Goal: Use online tool/utility: Utilize a website feature to perform a specific function

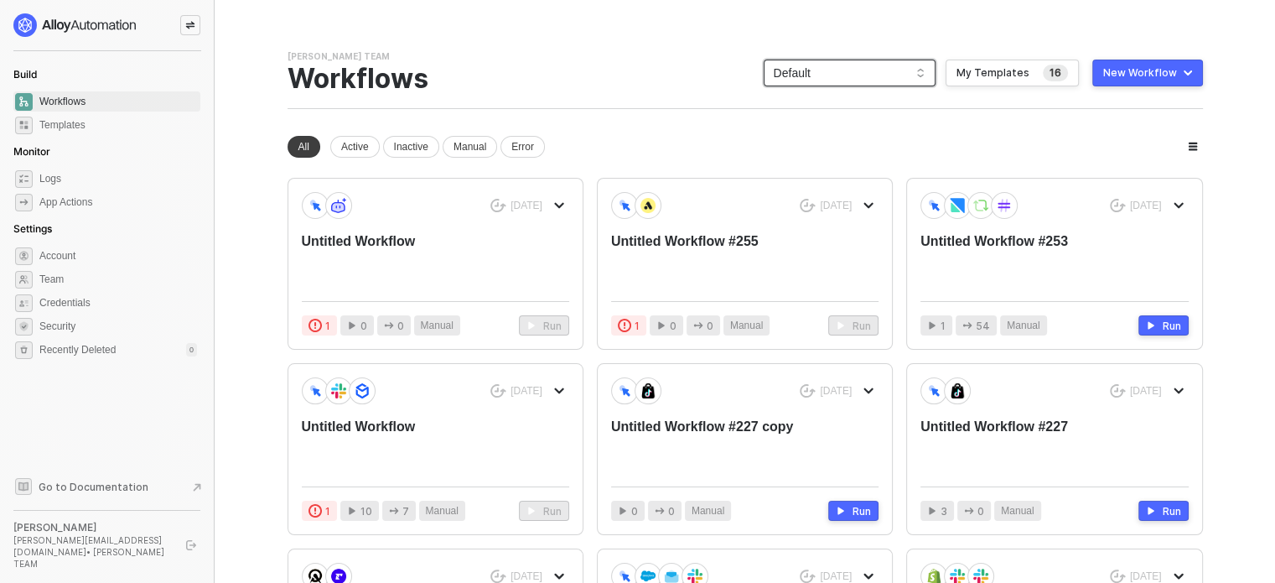
click at [799, 82] on span "Default" at bounding box center [850, 72] width 152 height 25
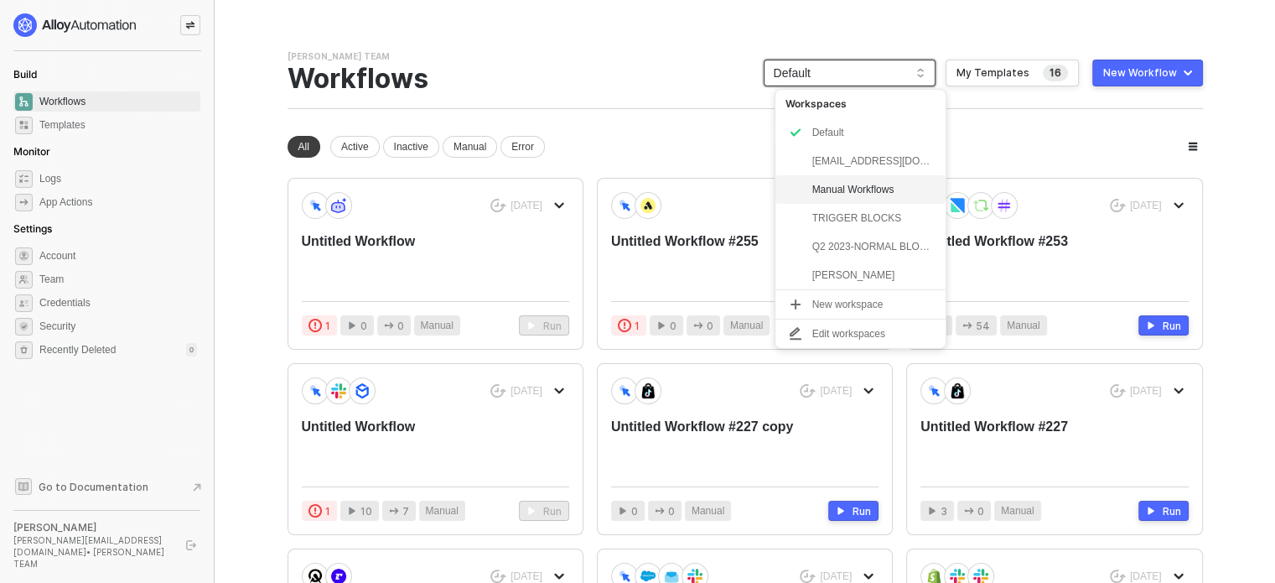
click at [866, 202] on div "Manual Workflows" at bounding box center [860, 189] width 170 height 28
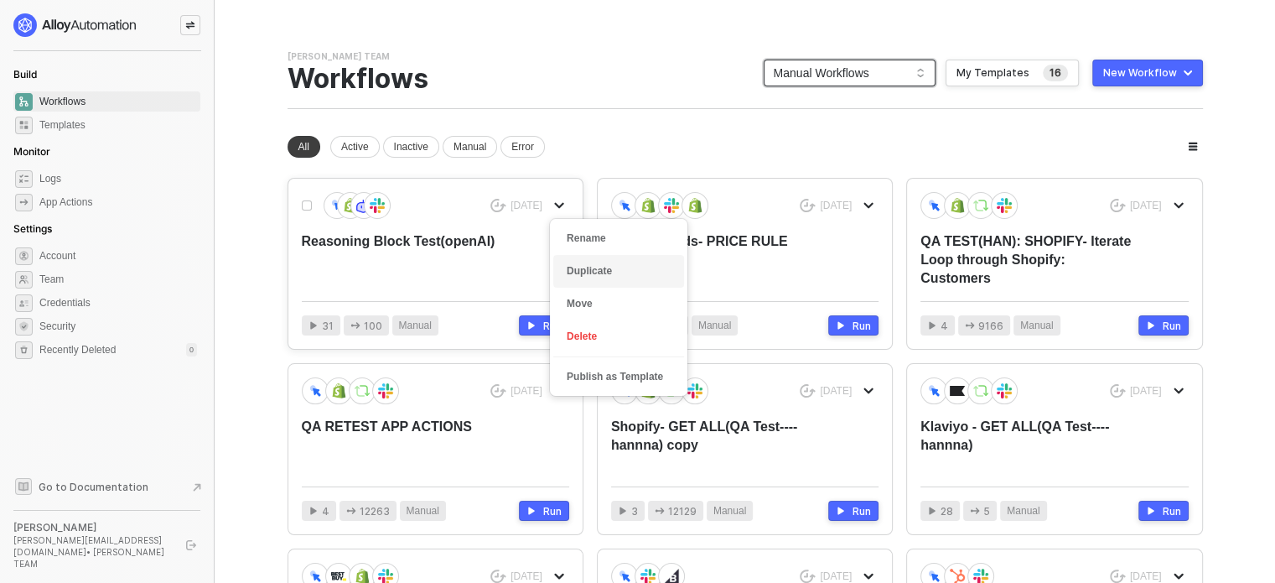
click at [577, 279] on li "Duplicate" at bounding box center [618, 271] width 131 height 33
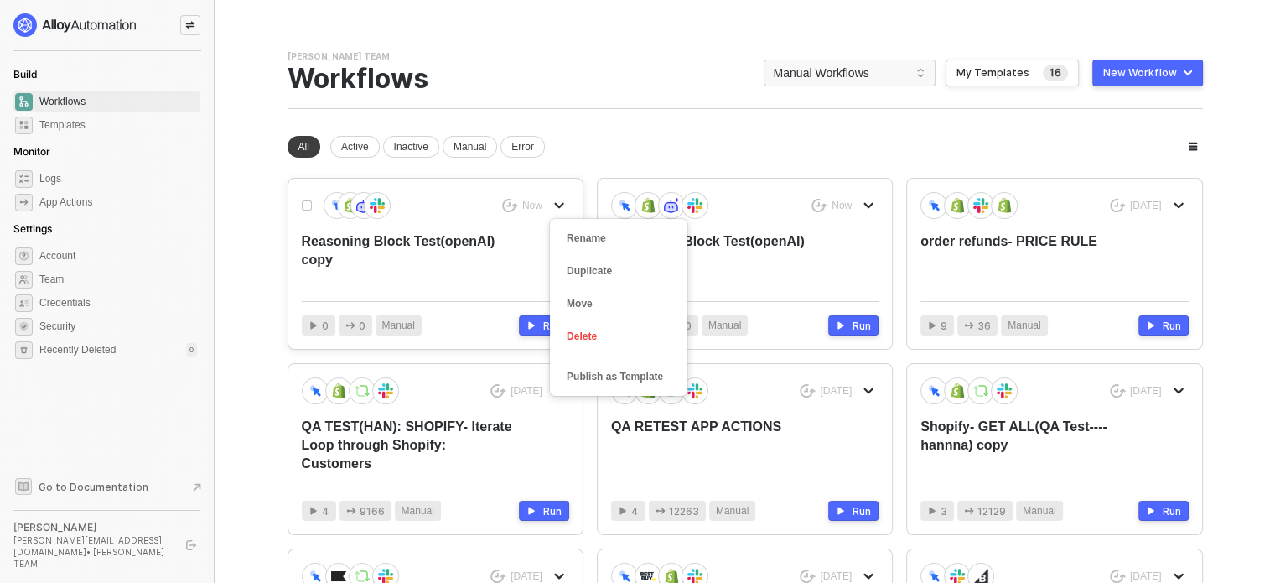
click at [567, 208] on button "button" at bounding box center [559, 205] width 20 height 20
click at [577, 230] on div "Rename" at bounding box center [619, 238] width 104 height 16
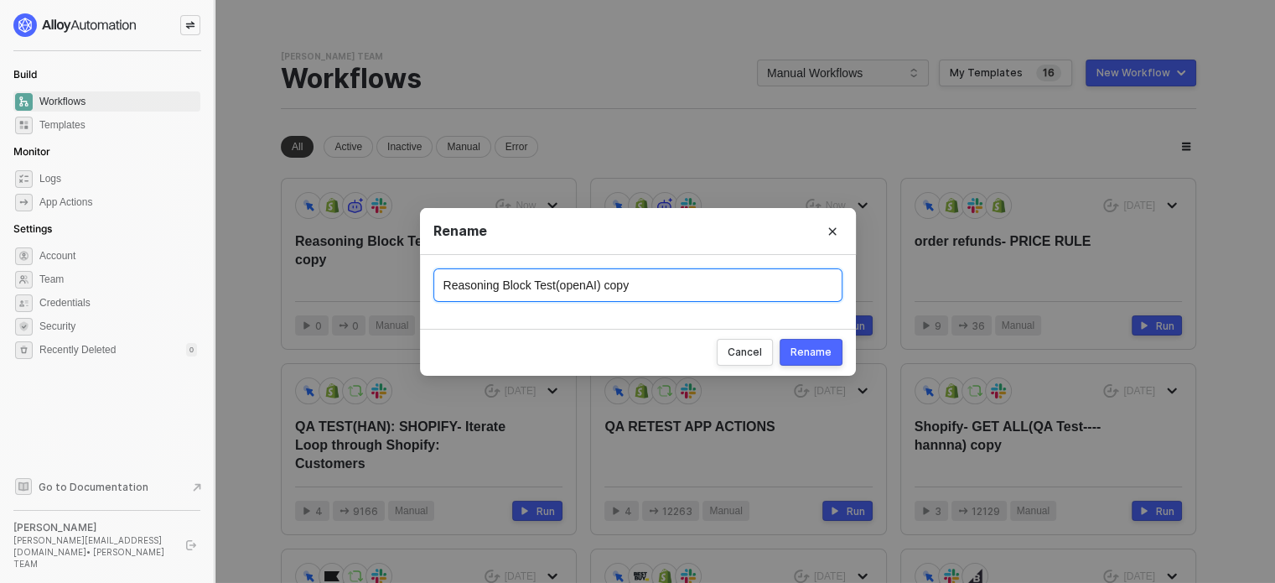
click at [602, 285] on input "Reasoning Block Test(openAI) copy" at bounding box center [637, 285] width 409 height 34
drag, startPoint x: 597, startPoint y: 291, endPoint x: 649, endPoint y: 279, distance: 53.3
click at [649, 279] on input "Reasoning Block Test(openAI) copy" at bounding box center [637, 285] width 409 height 34
type input "Reasoning Block Test(openAI) [DATE]"
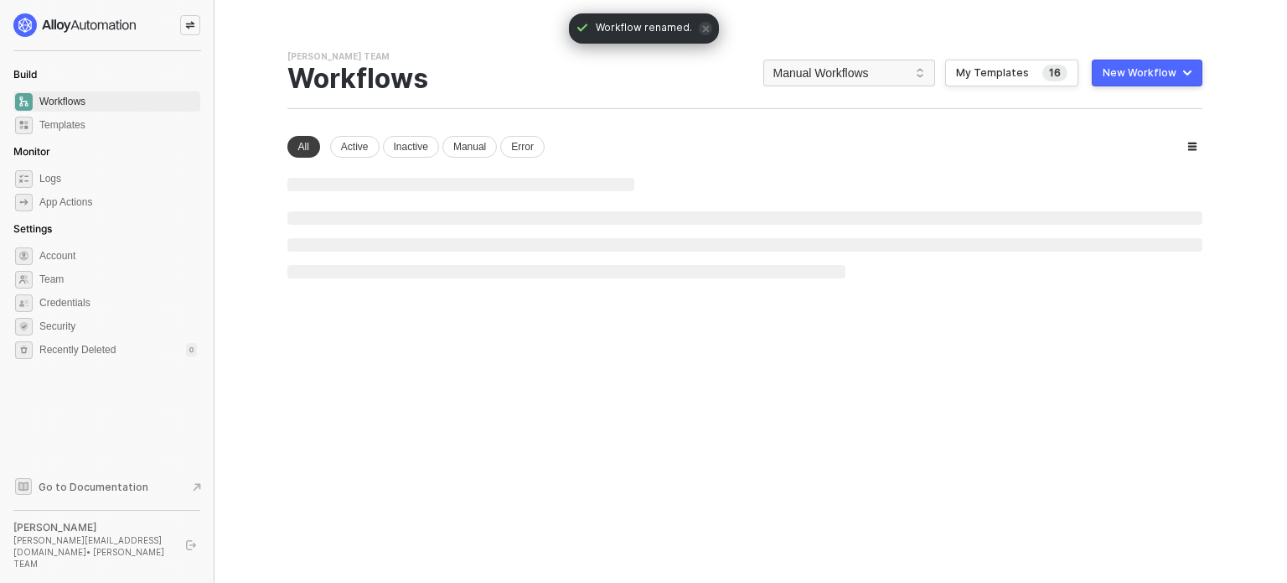
click at [797, 349] on div "Rename Reasoning Block Test(openAI) Oct 13 Cancel Rename" at bounding box center [643, 291] width 1287 height 583
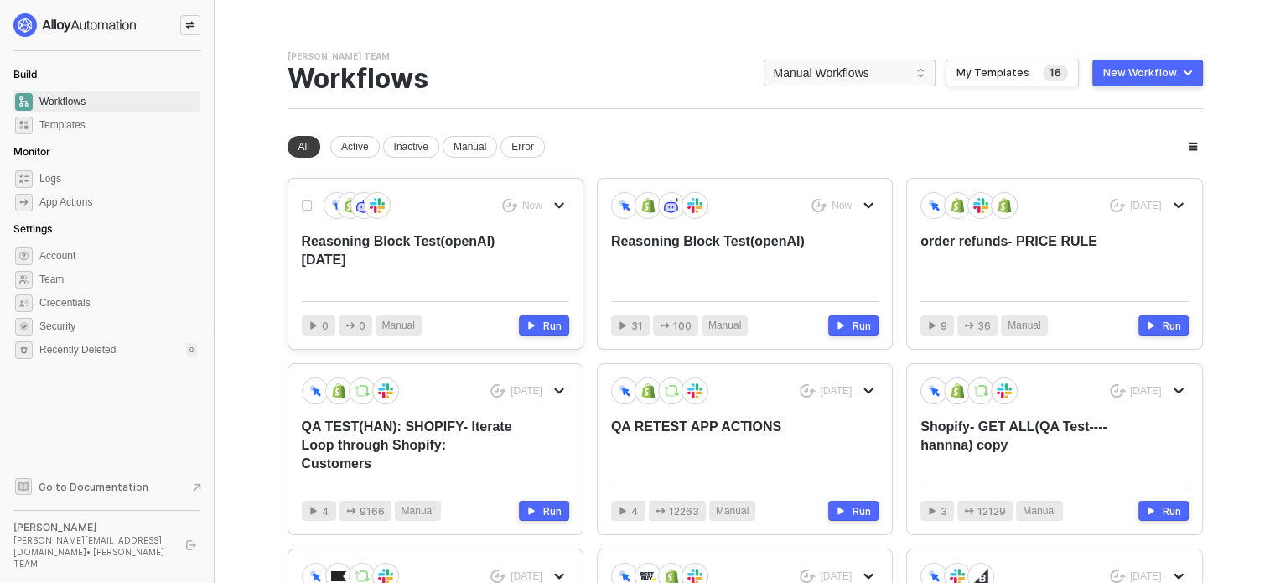
click at [481, 253] on div "Reasoning Block Test(openAI) [DATE]" at bounding box center [409, 259] width 214 height 55
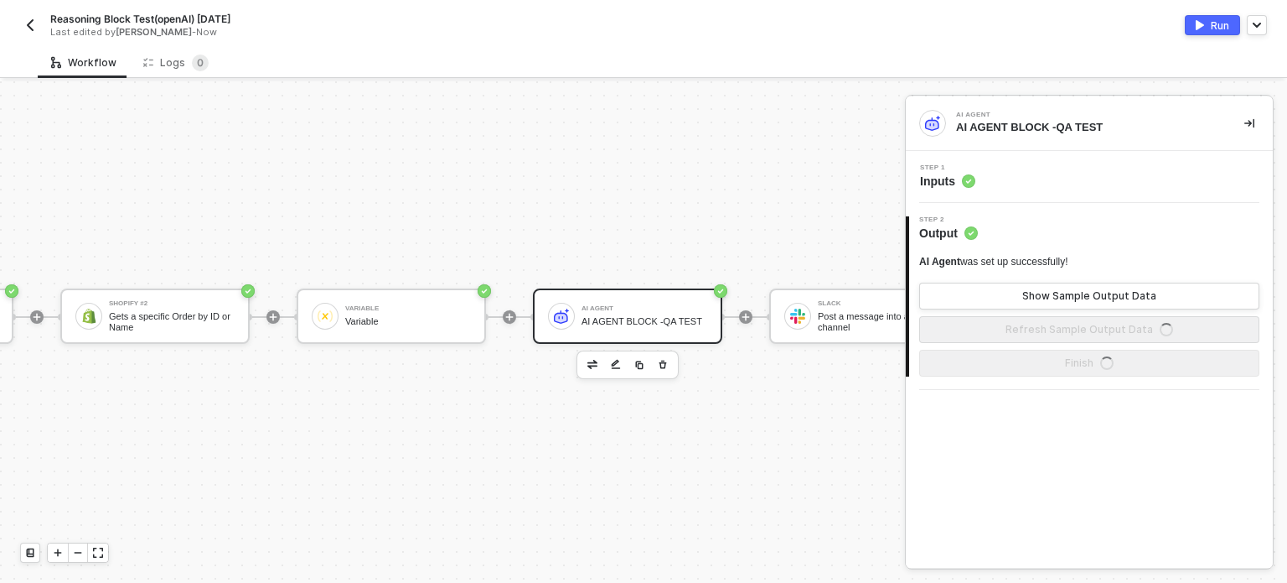
scroll to position [44, 447]
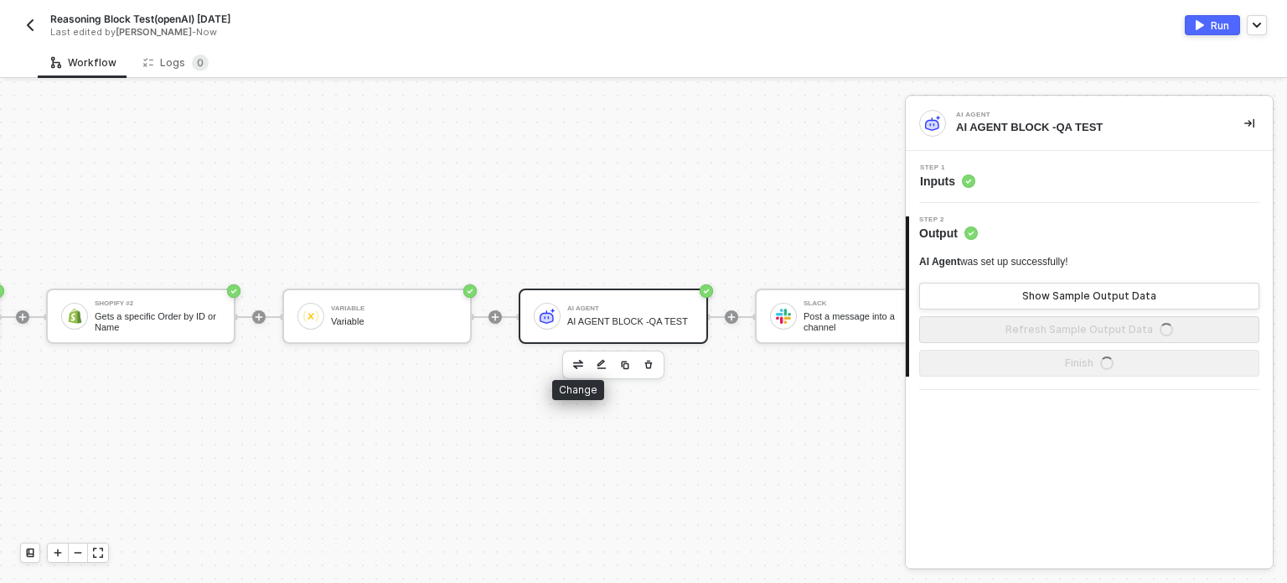
click at [584, 355] on button "button" at bounding box center [578, 365] width 20 height 20
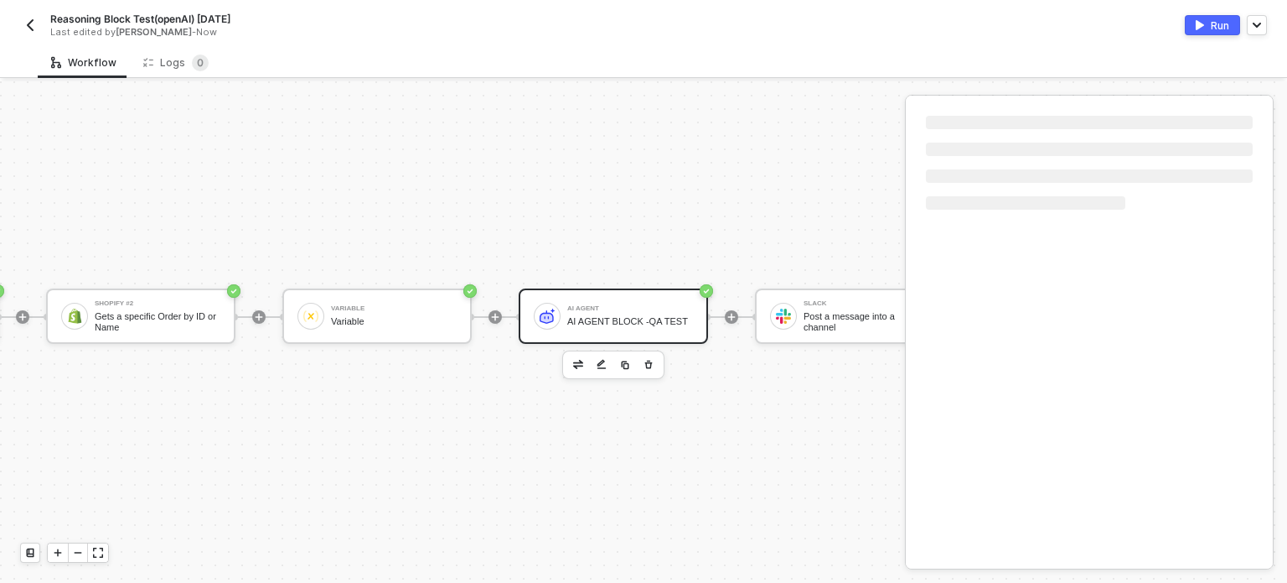
click at [593, 305] on div "AI Agent" at bounding box center [630, 308] width 126 height 7
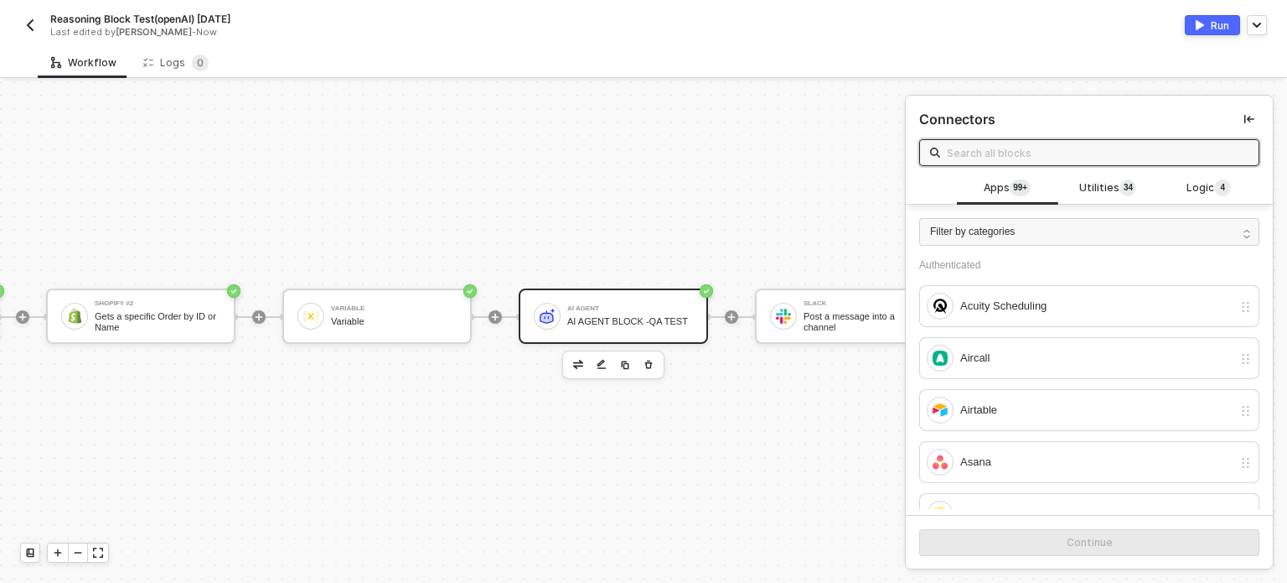
click at [683, 316] on div "AI AGENT BLOCK -QA TEST" at bounding box center [630, 321] width 126 height 11
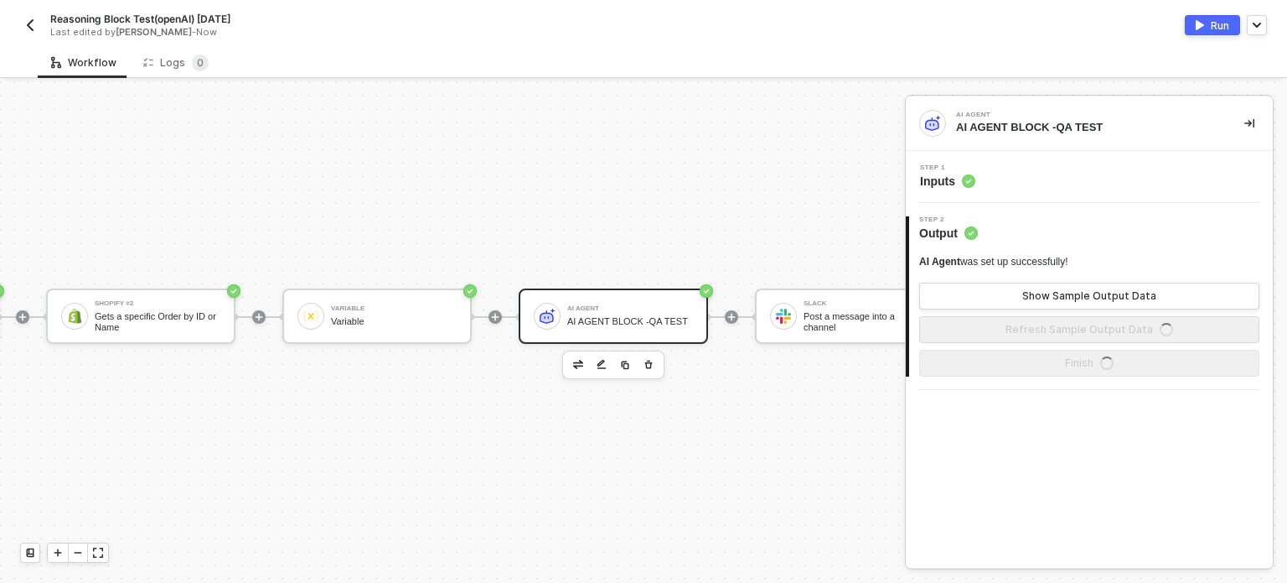
click at [939, 174] on span "Inputs" at bounding box center [947, 181] width 55 height 17
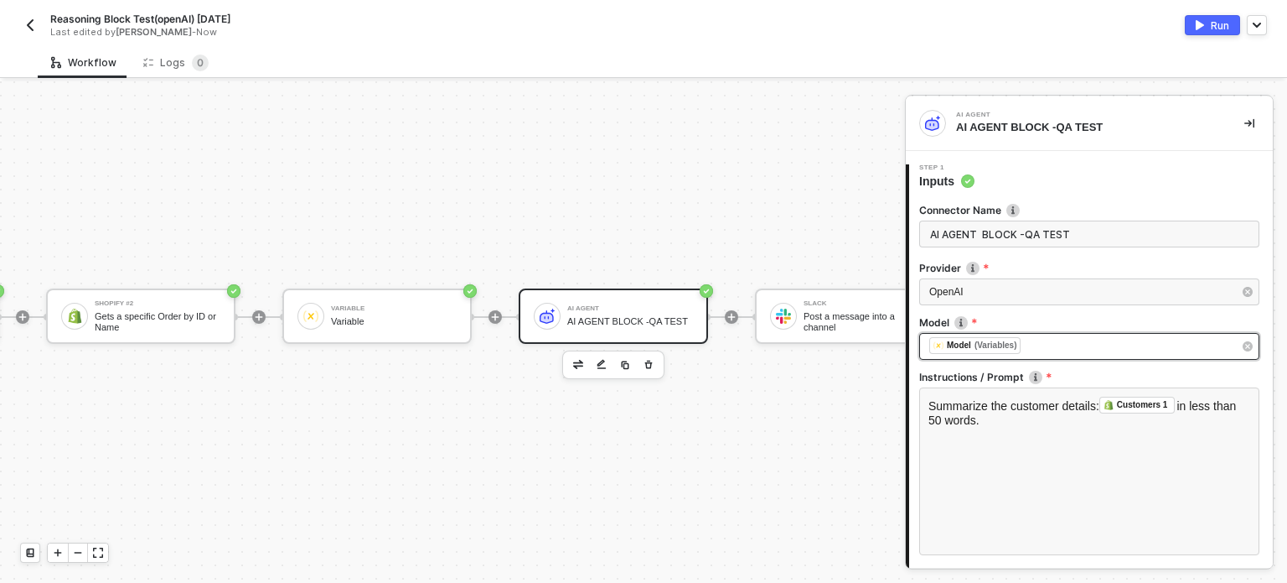
click at [1086, 351] on div "﻿ ﻿ Model (Variables) ﻿" at bounding box center [1081, 346] width 303 height 18
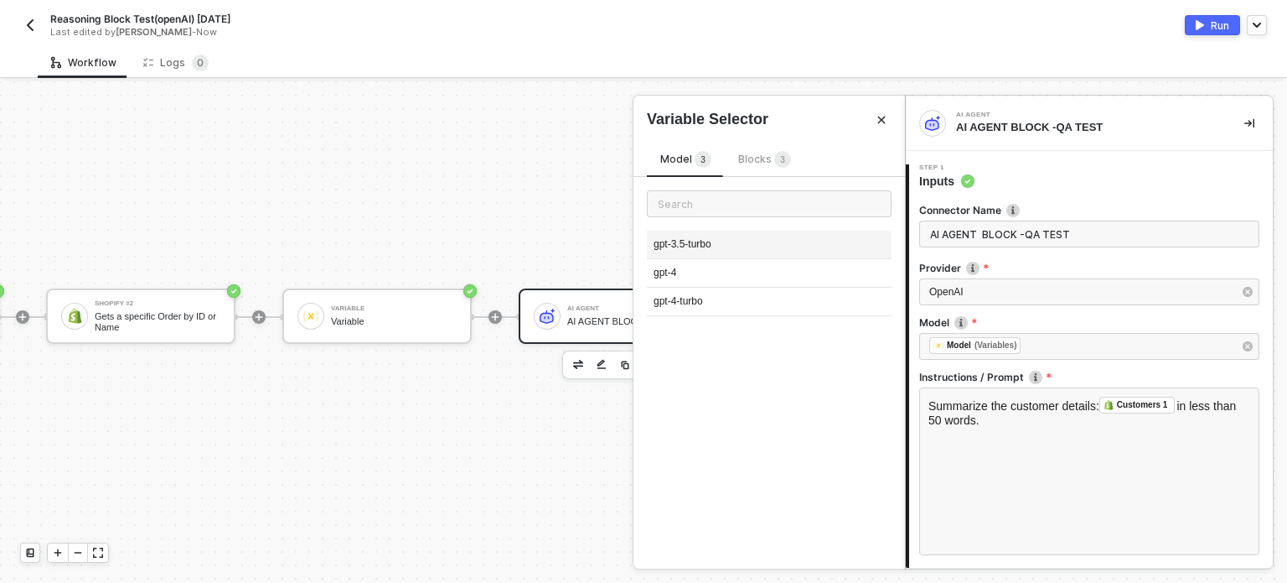
click at [700, 253] on div "gpt-3.5-turbo" at bounding box center [769, 244] width 245 height 28
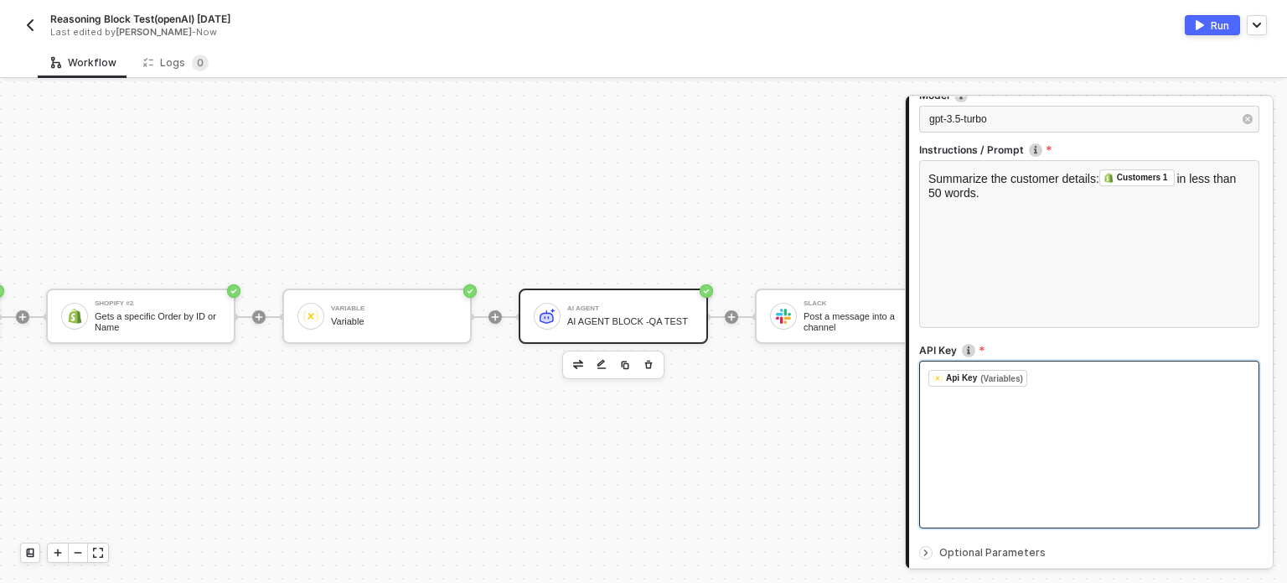
scroll to position [335, 0]
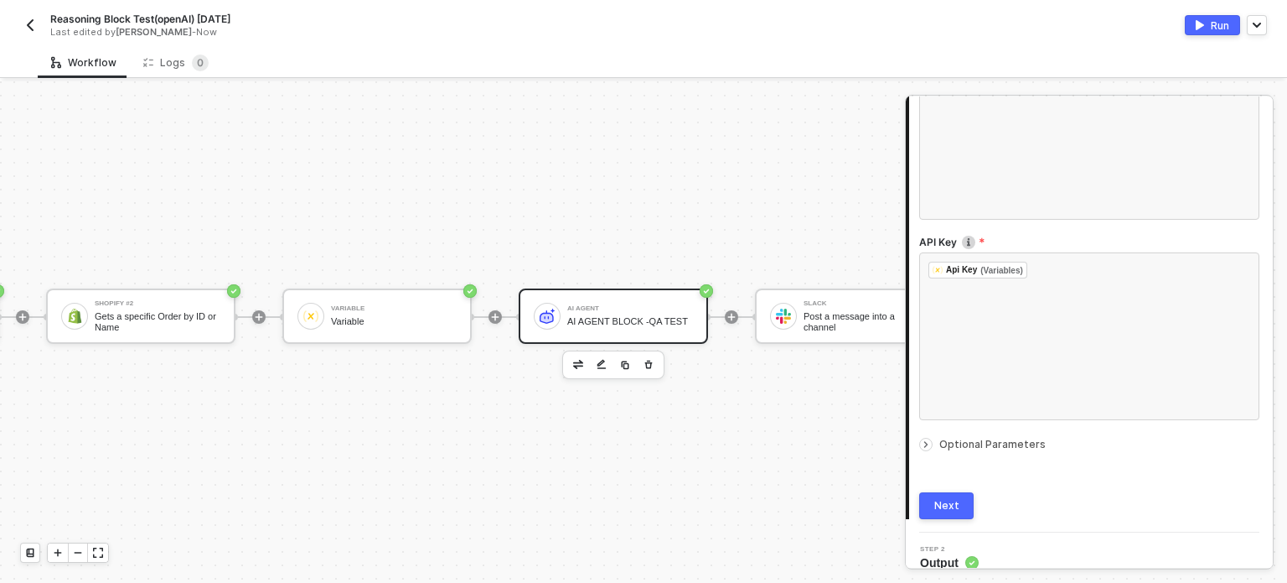
click at [955, 500] on div "Next" at bounding box center [947, 505] width 25 height 13
click at [974, 448] on span "Optional Parameters" at bounding box center [993, 444] width 106 height 13
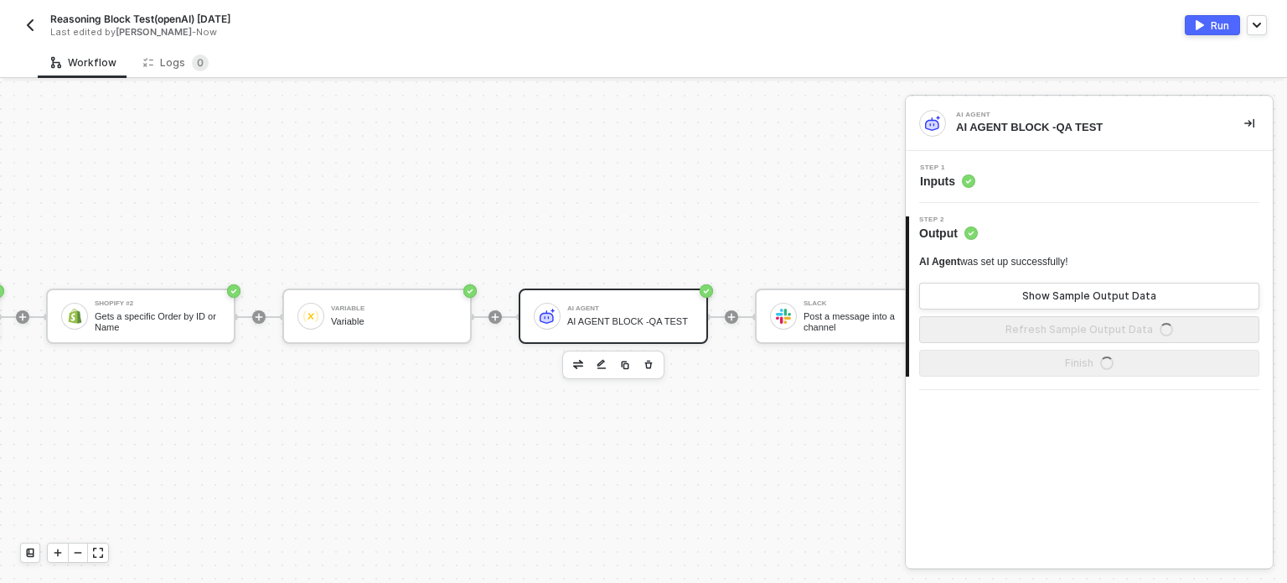
scroll to position [0, 0]
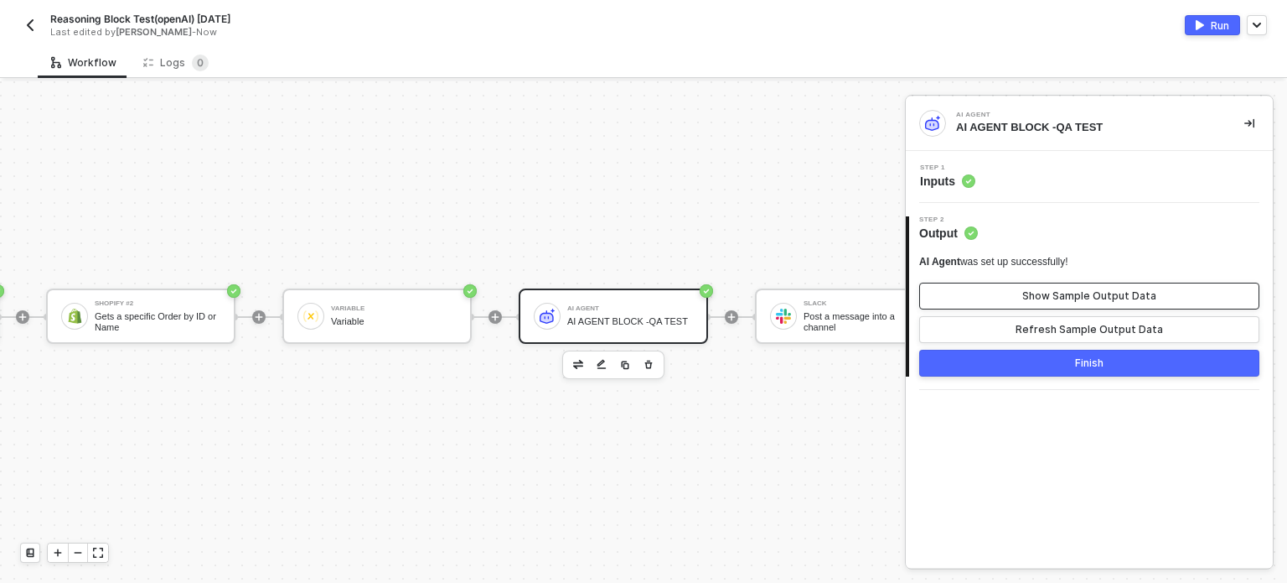
click at [1002, 291] on button "Show Sample Output Data" at bounding box center [1089, 295] width 340 height 27
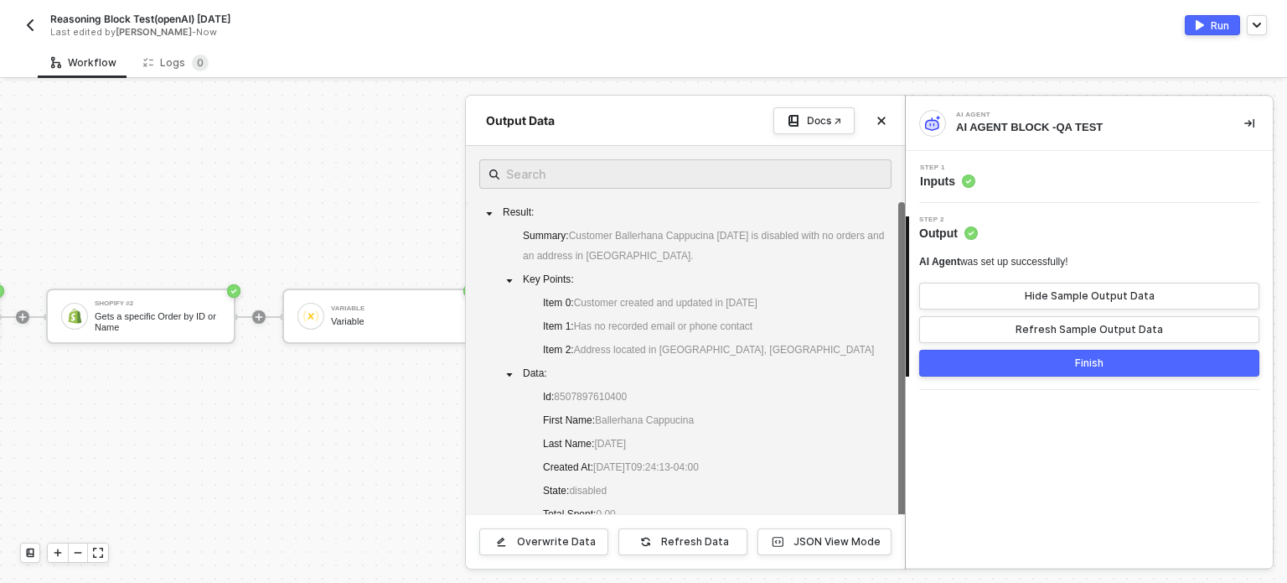
drag, startPoint x: 625, startPoint y: 237, endPoint x: 699, endPoint y: 368, distance: 150.1
click at [774, 355] on div "Result : Summary : Customer Ballerhana Cappucina [DATE] is disabled with no ord…" at bounding box center [685, 552] width 412 height 701
click at [966, 177] on circle at bounding box center [968, 180] width 13 height 13
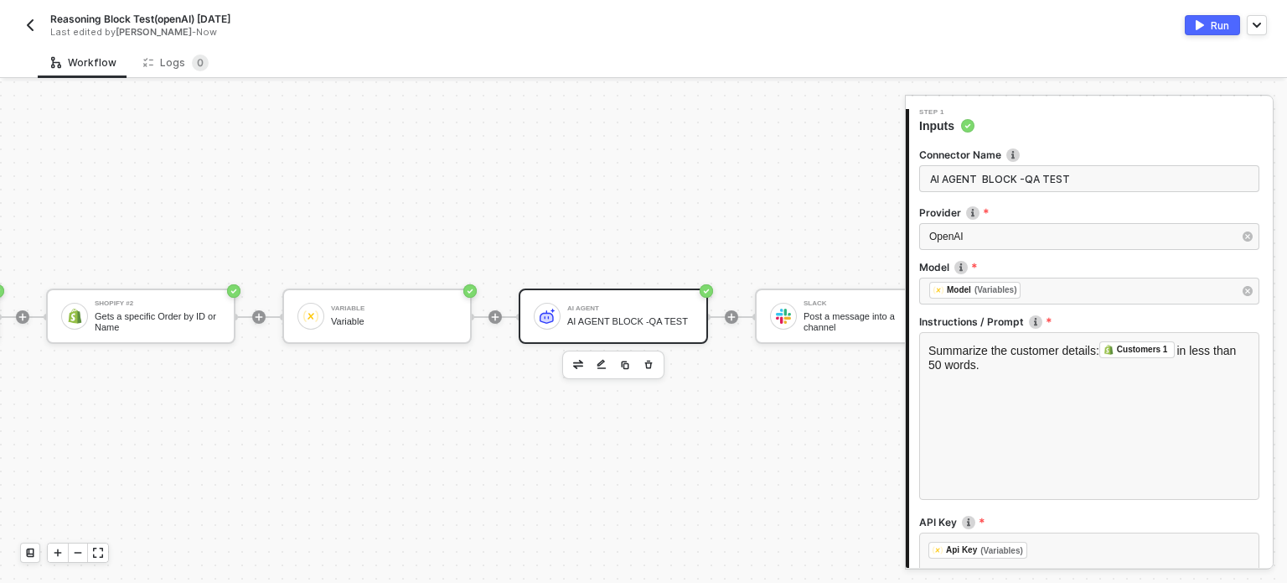
scroll to position [84, 0]
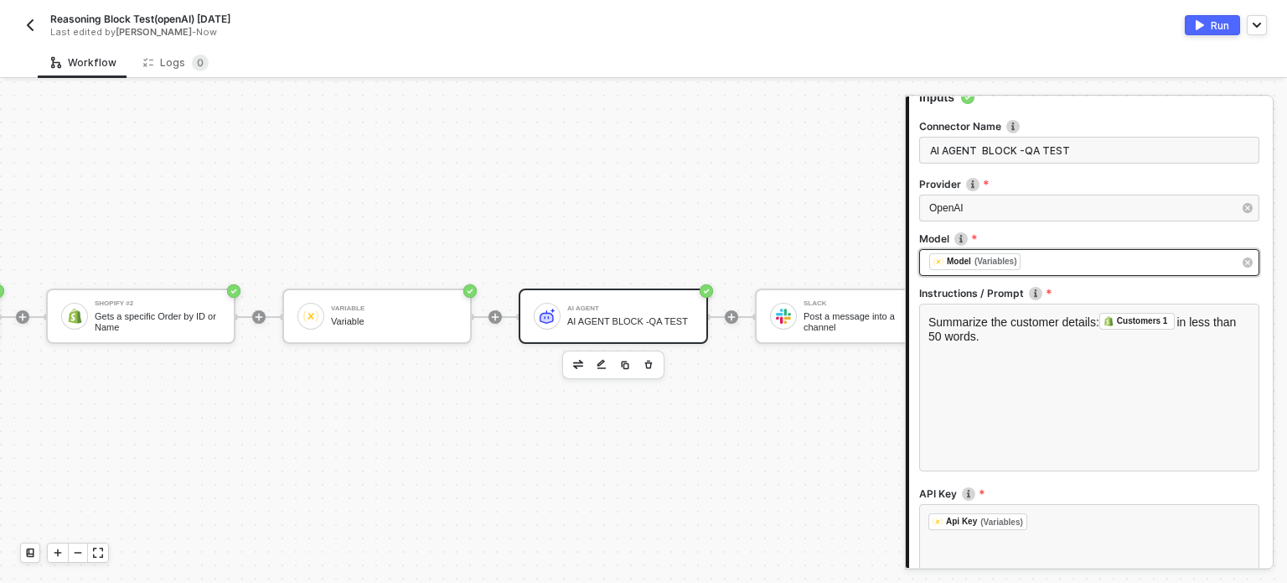
click at [1046, 273] on div "﻿ ﻿ Model (Variables) ﻿" at bounding box center [1089, 262] width 340 height 27
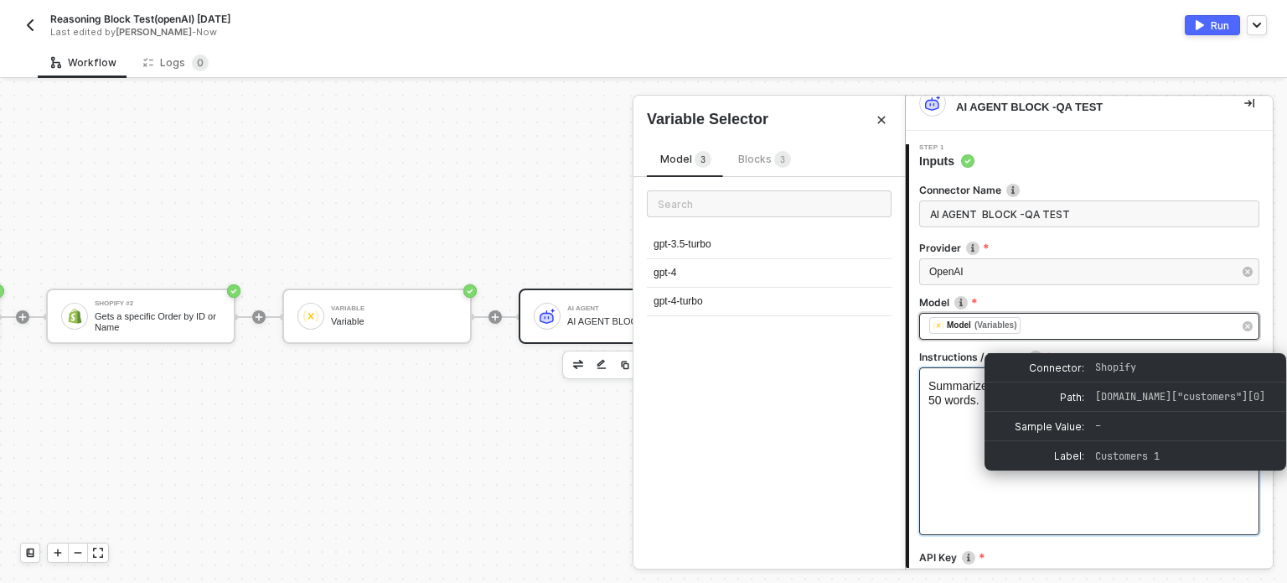
scroll to position [0, 0]
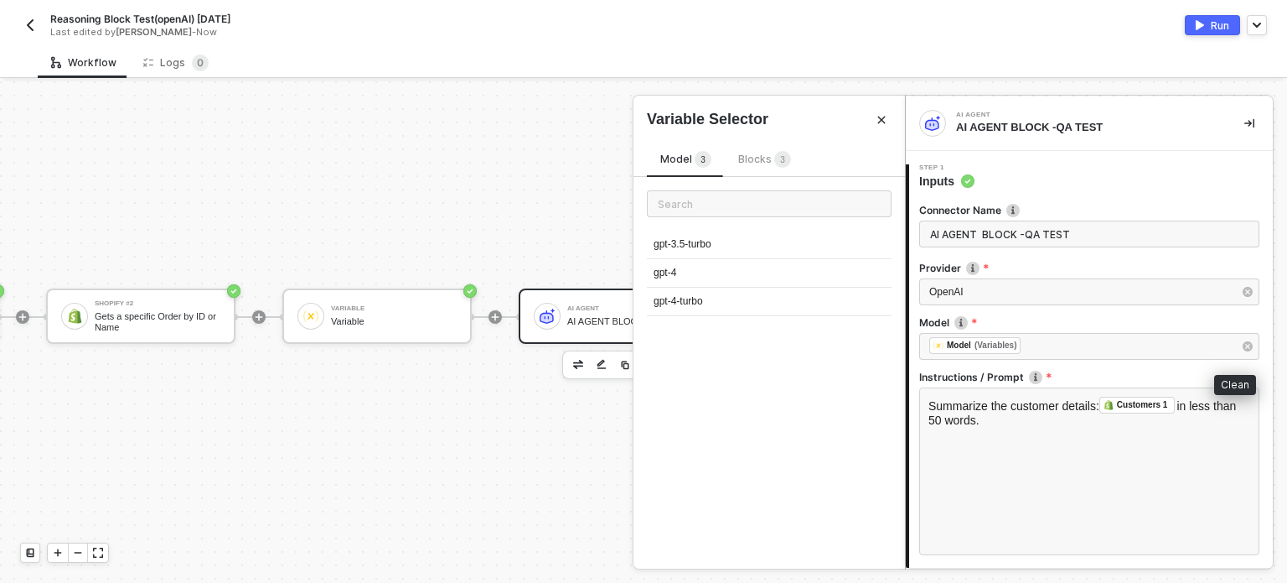
click at [1243, 341] on icon "button" at bounding box center [1248, 346] width 10 height 10
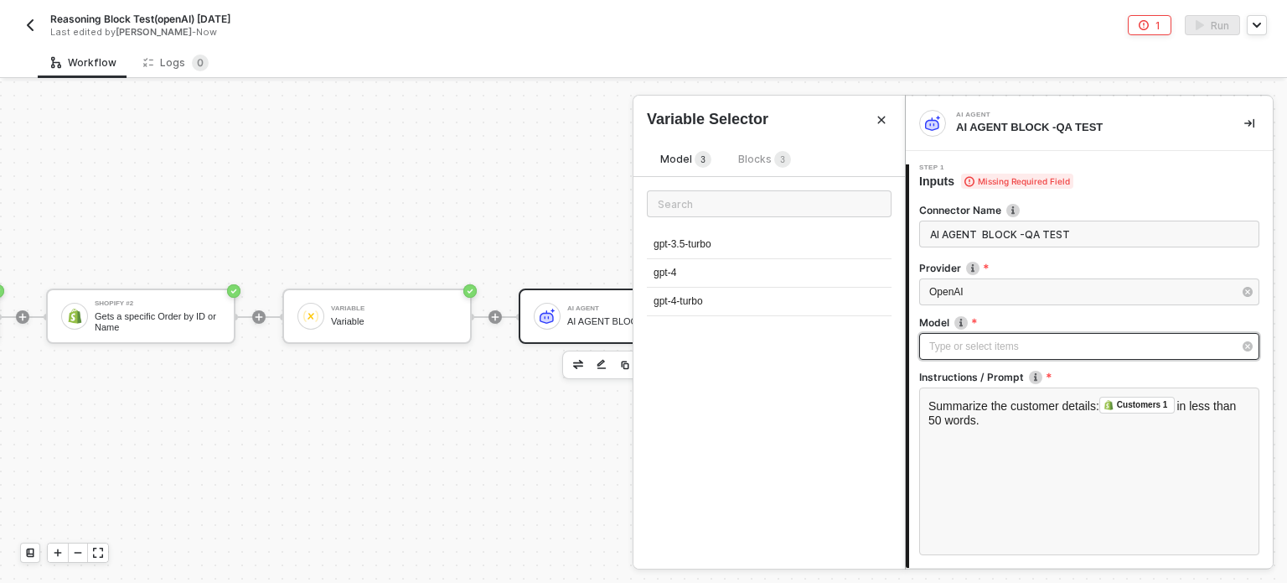
click at [1033, 345] on div "Type or select items ﻿" at bounding box center [1081, 347] width 303 height 16
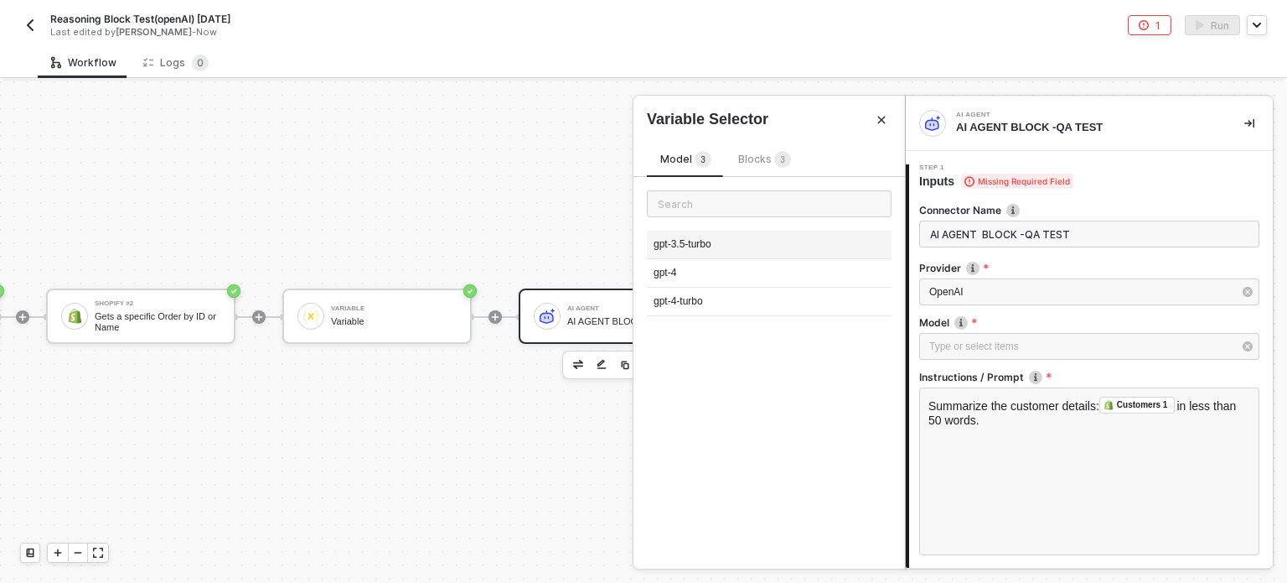
click at [718, 254] on div "gpt-3.5-turbo" at bounding box center [769, 244] width 245 height 28
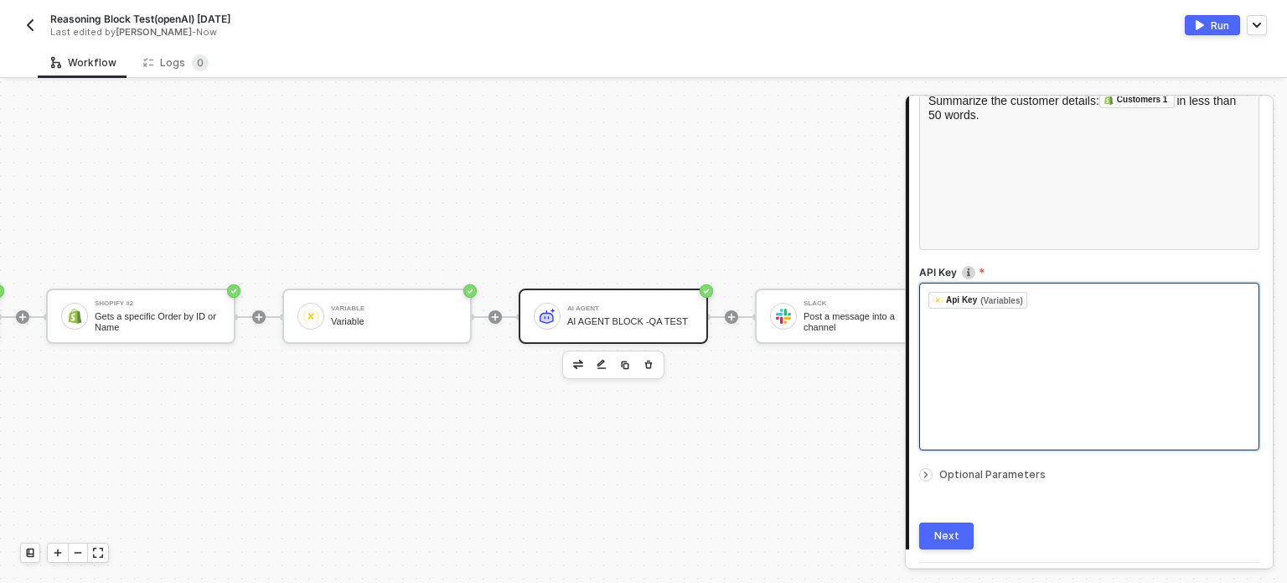
scroll to position [351, 0]
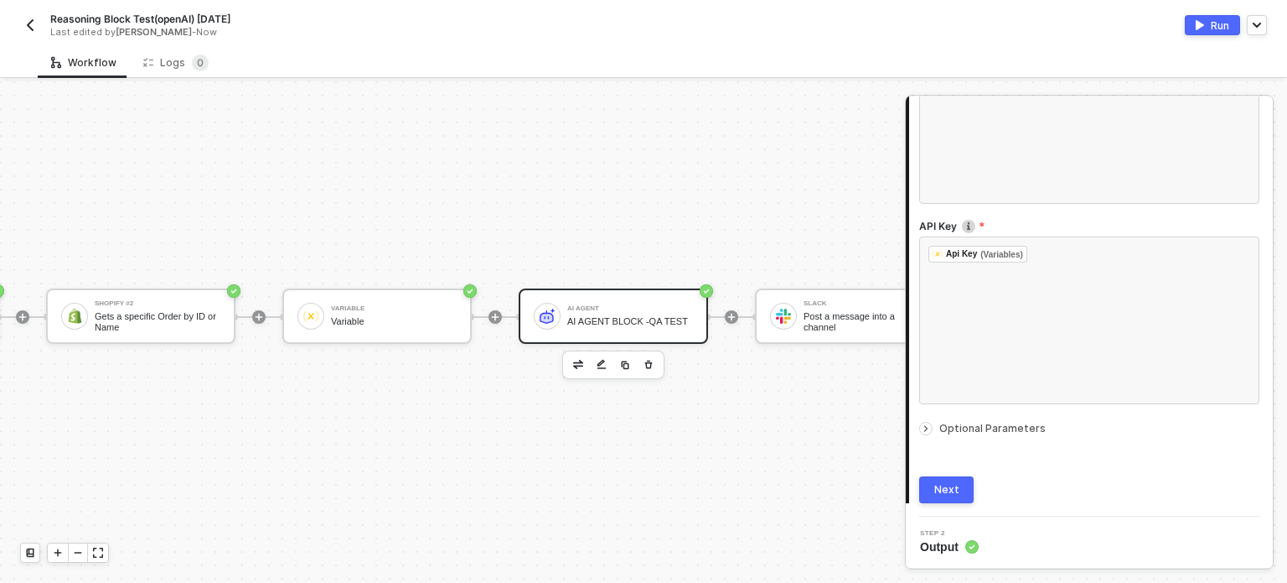
click at [996, 429] on span "Optional Parameters" at bounding box center [993, 428] width 106 height 13
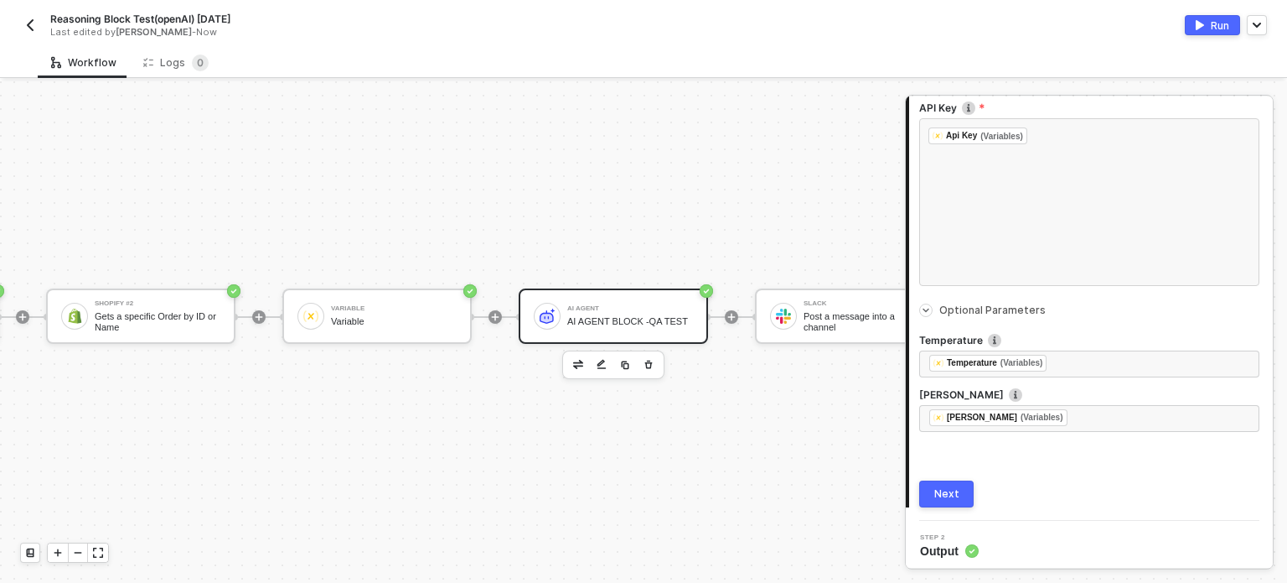
scroll to position [473, 0]
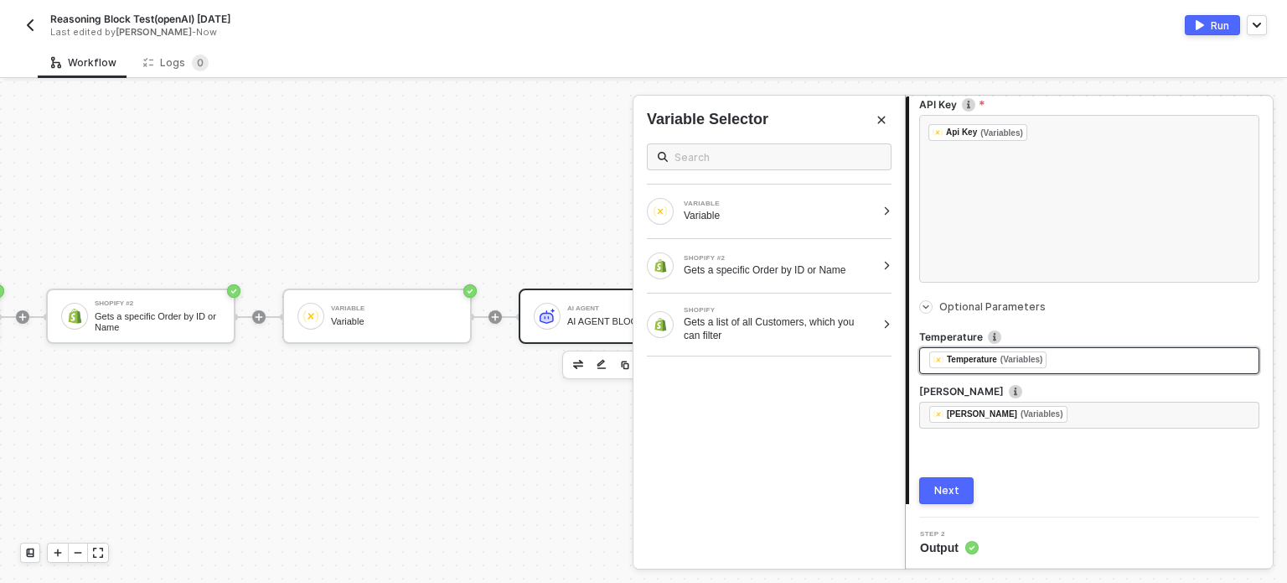
click at [1073, 358] on div "﻿ ﻿ Temperature (Variables) ﻿" at bounding box center [1090, 360] width 320 height 18
click at [945, 484] on div "Next" at bounding box center [947, 490] width 25 height 13
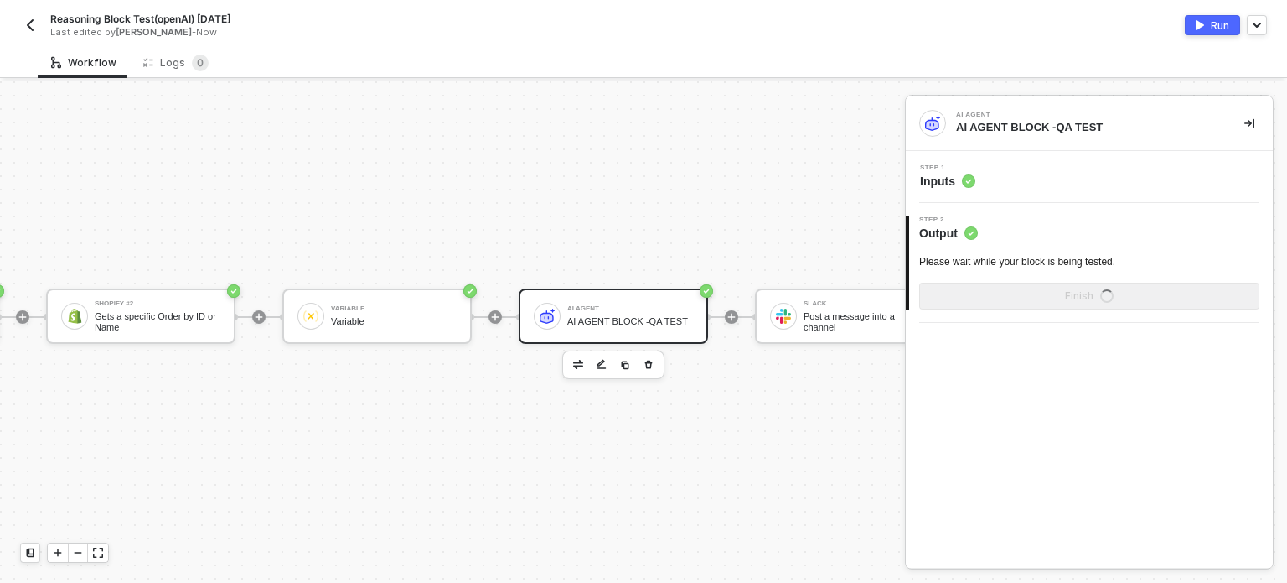
scroll to position [0, 0]
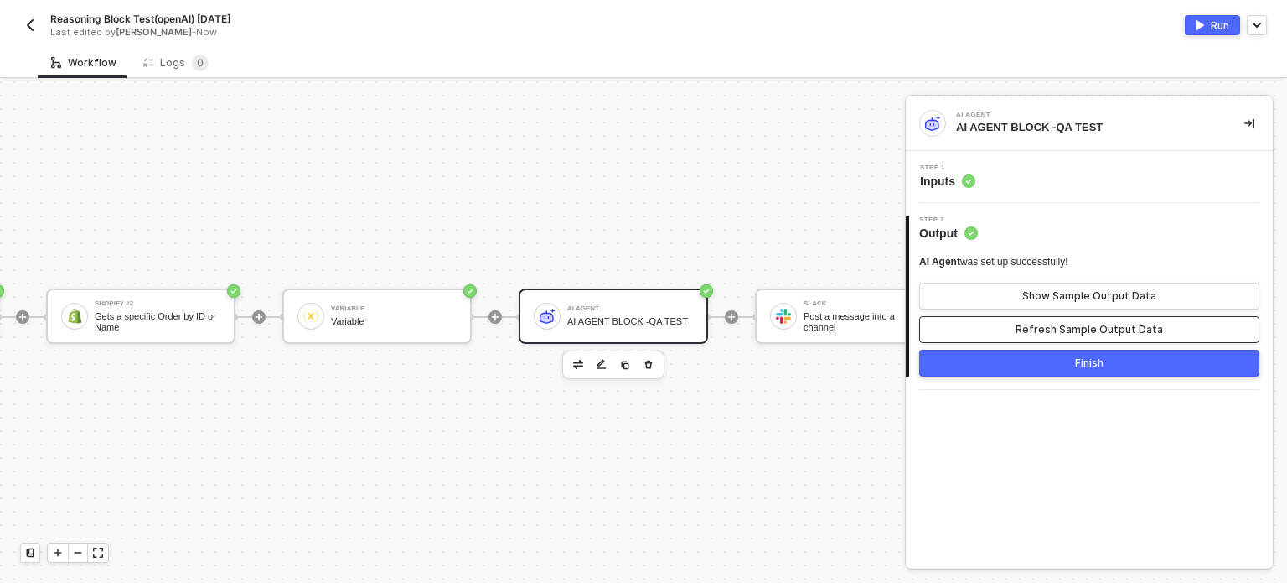
click at [1065, 333] on div "Refresh Sample Output Data" at bounding box center [1090, 329] width 148 height 13
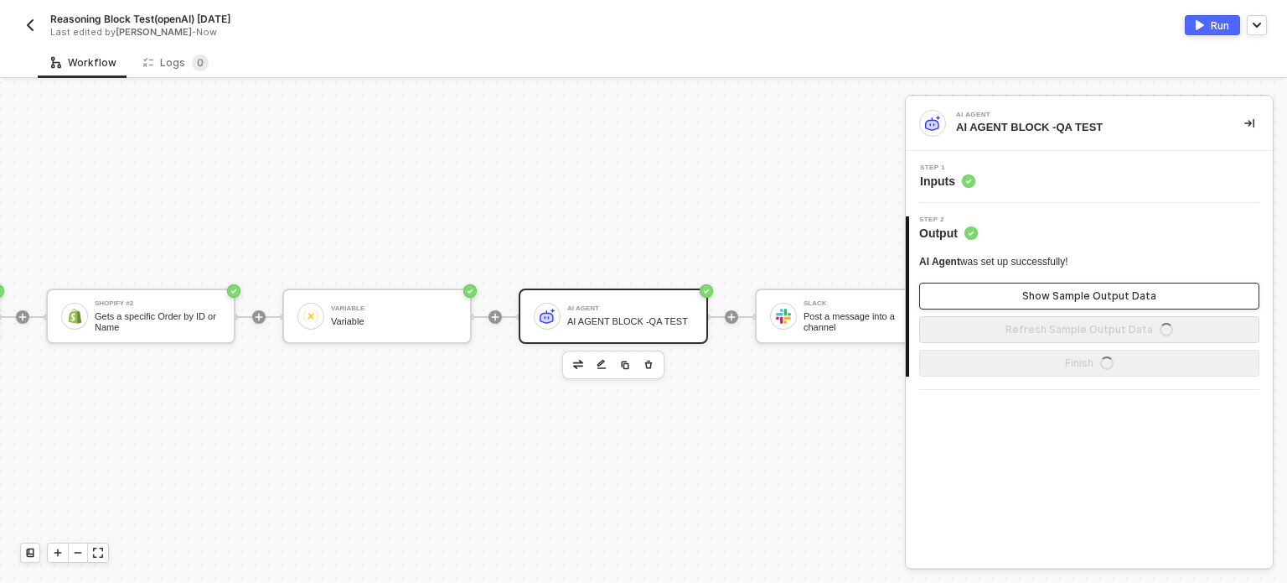
click at [1057, 301] on div "Show Sample Output Data" at bounding box center [1090, 295] width 134 height 13
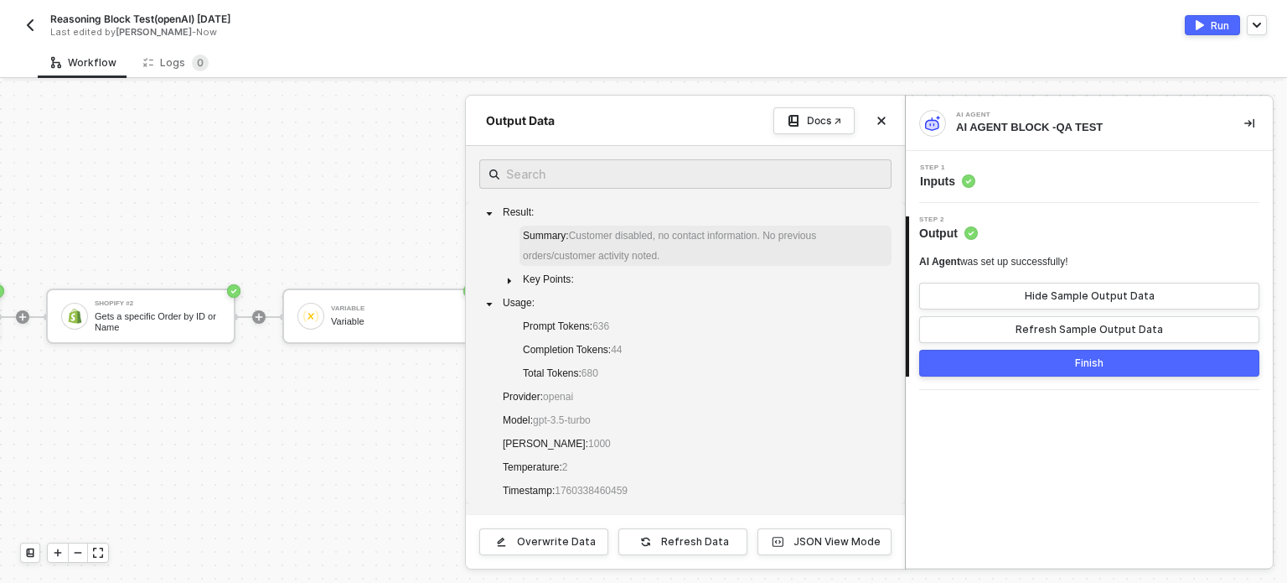
drag, startPoint x: 567, startPoint y: 239, endPoint x: 667, endPoint y: 241, distance: 100.6
click at [667, 241] on span "Summary : Customer disabled, no contact information. No previous orders/custome…" at bounding box center [669, 246] width 293 height 32
drag, startPoint x: 509, startPoint y: 414, endPoint x: 644, endPoint y: 402, distance: 135.5
click at [591, 417] on span "Model : gpt-3.5-turbo" at bounding box center [547, 420] width 88 height 12
click at [1217, 32] on div "Run" at bounding box center [1220, 25] width 18 height 14
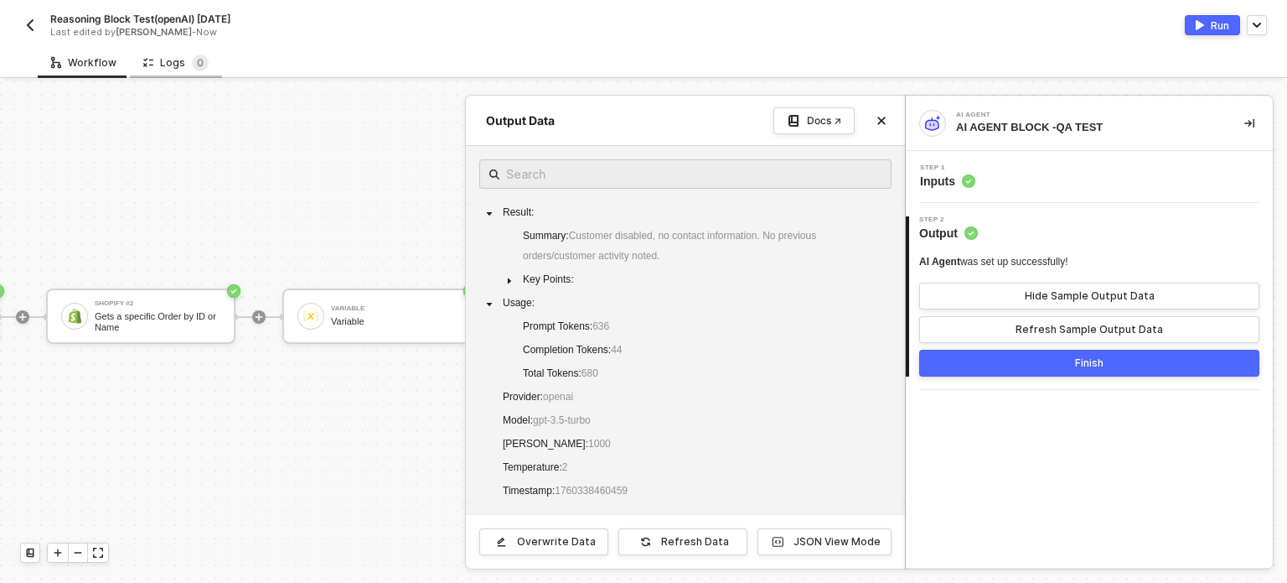
click at [171, 66] on div "Logs 0" at bounding box center [175, 62] width 65 height 17
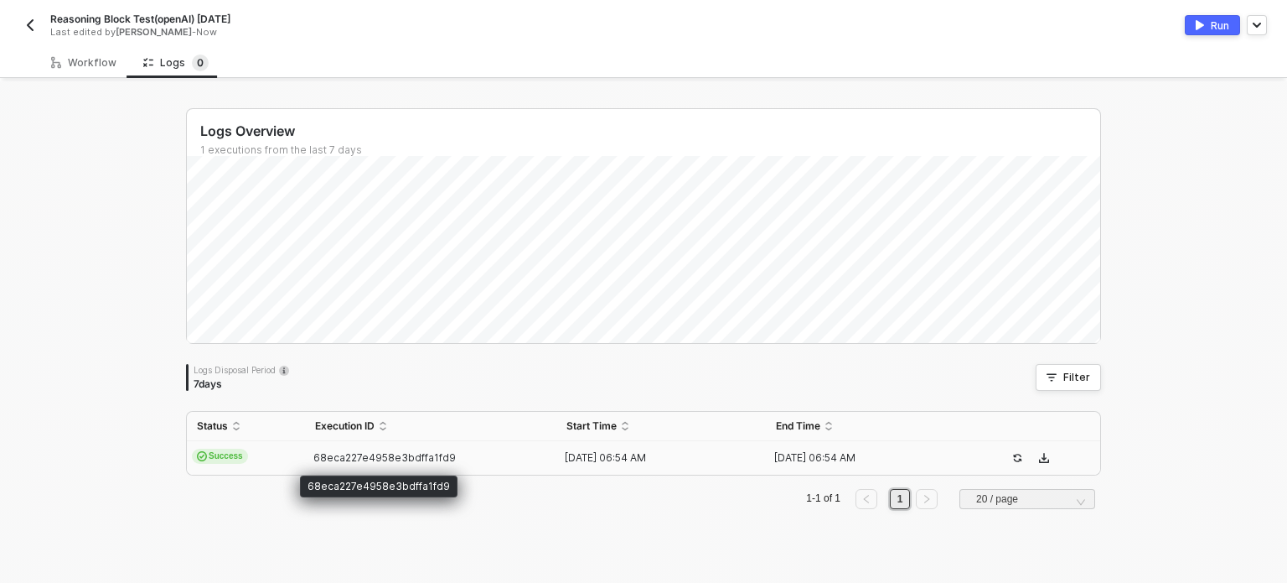
click at [407, 467] on div "68eca227e4958e3bdffa1fd9" at bounding box center [379, 482] width 158 height 30
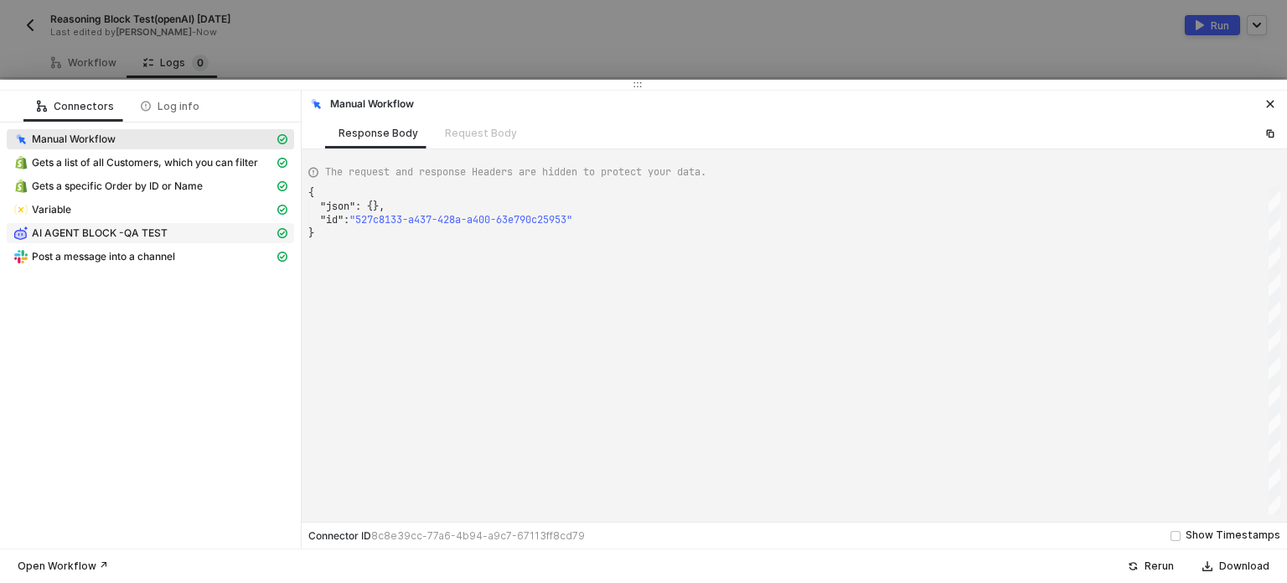
click at [167, 230] on div "AI AGENT BLOCK -QA TEST" at bounding box center [143, 232] width 261 height 15
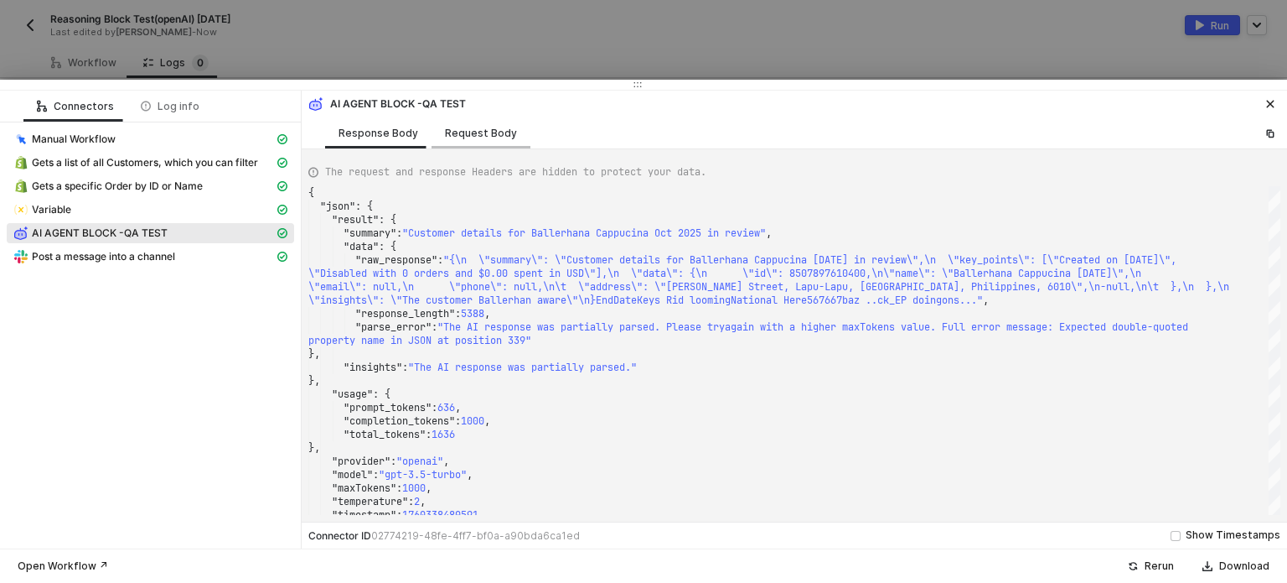
click at [460, 133] on div "Request Body" at bounding box center [481, 133] width 72 height 13
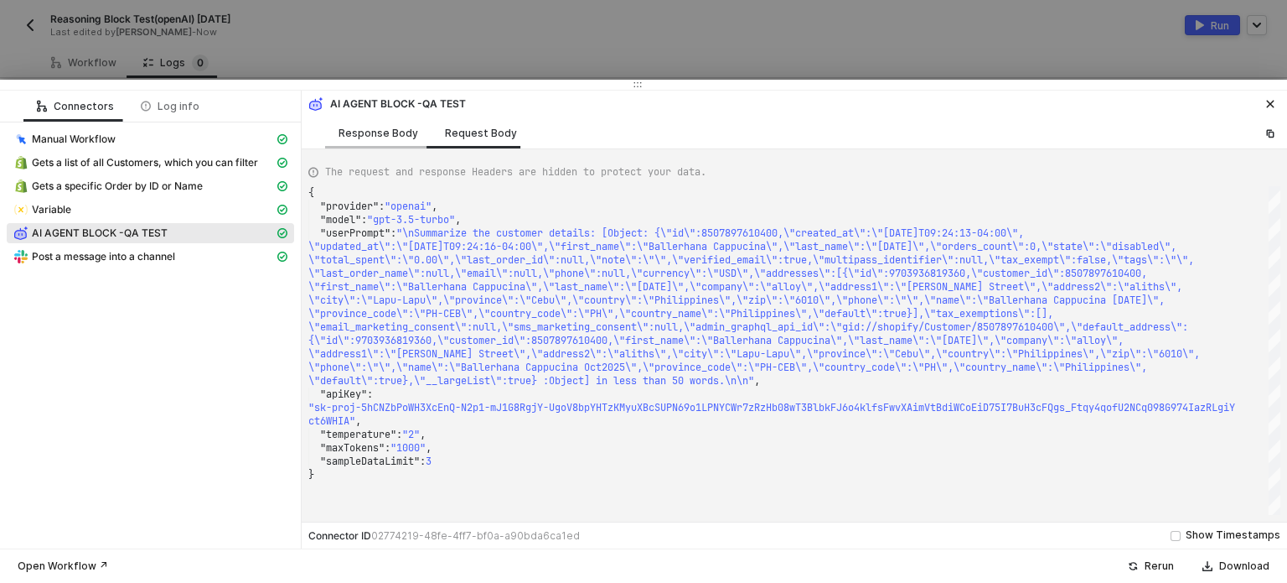
click at [387, 140] on div "Response Body" at bounding box center [378, 132] width 106 height 31
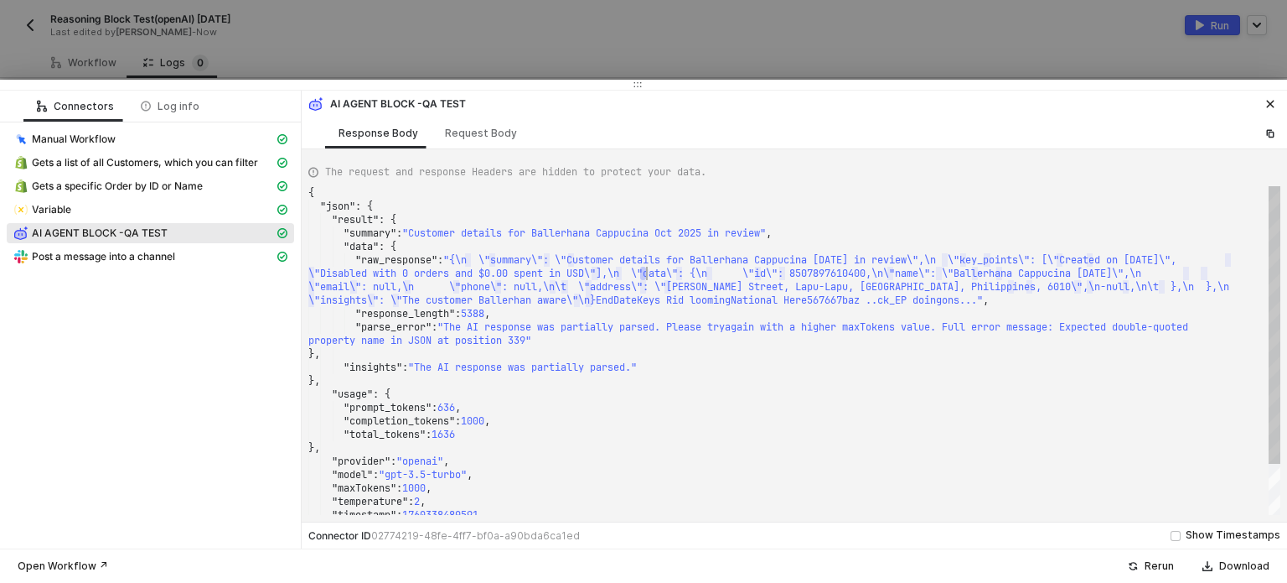
scroll to position [0, 2250]
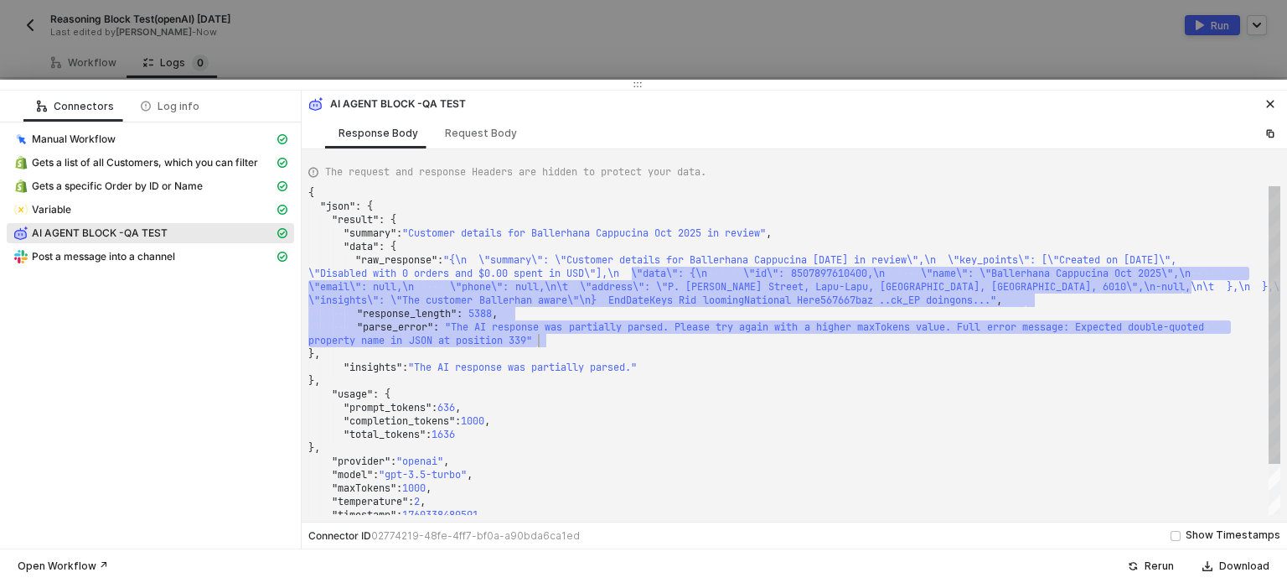
drag, startPoint x: 642, startPoint y: 268, endPoint x: 800, endPoint y: 341, distance: 174.4
type textarea ""parse_error": "The AI response was partially parsed. Please try again with a h…"
click at [788, 379] on div "}," at bounding box center [794, 380] width 972 height 13
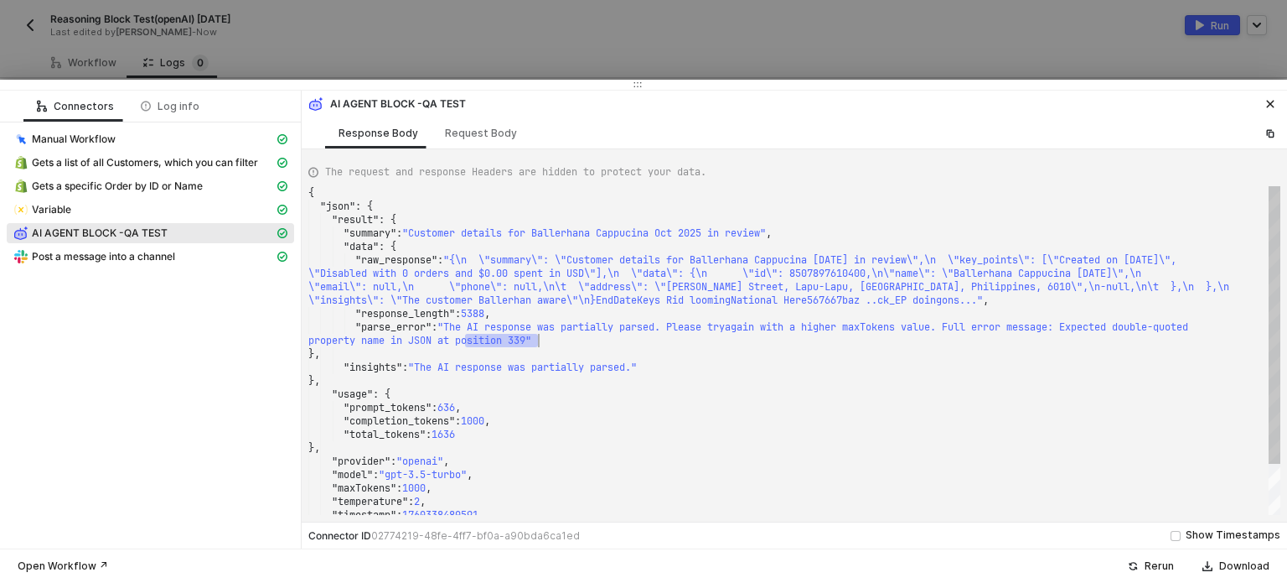
drag, startPoint x: 464, startPoint y: 334, endPoint x: 567, endPoint y: 339, distance: 103.2
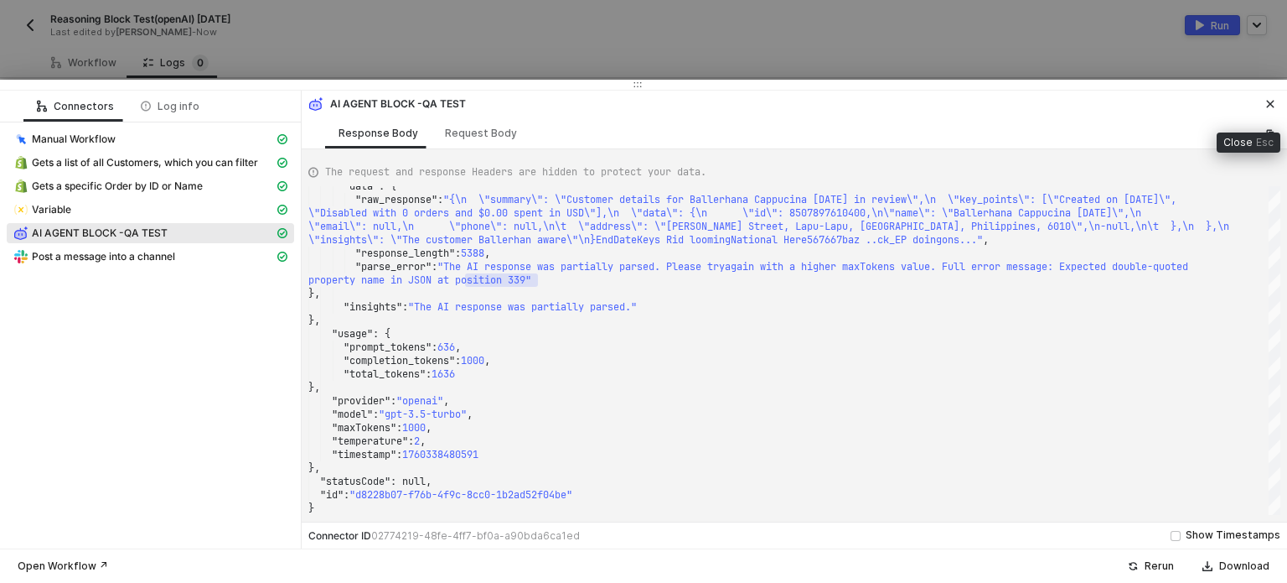
click at [1263, 106] on button "button" at bounding box center [1271, 104] width 20 height 20
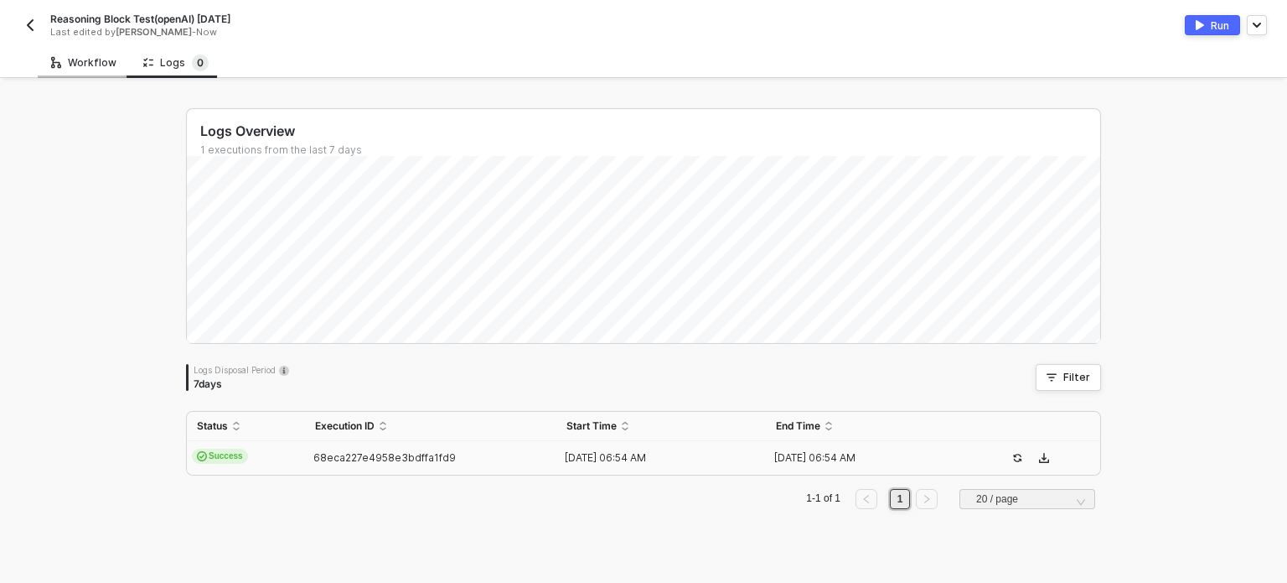
click at [101, 68] on div "Workflow" at bounding box center [83, 62] width 65 height 13
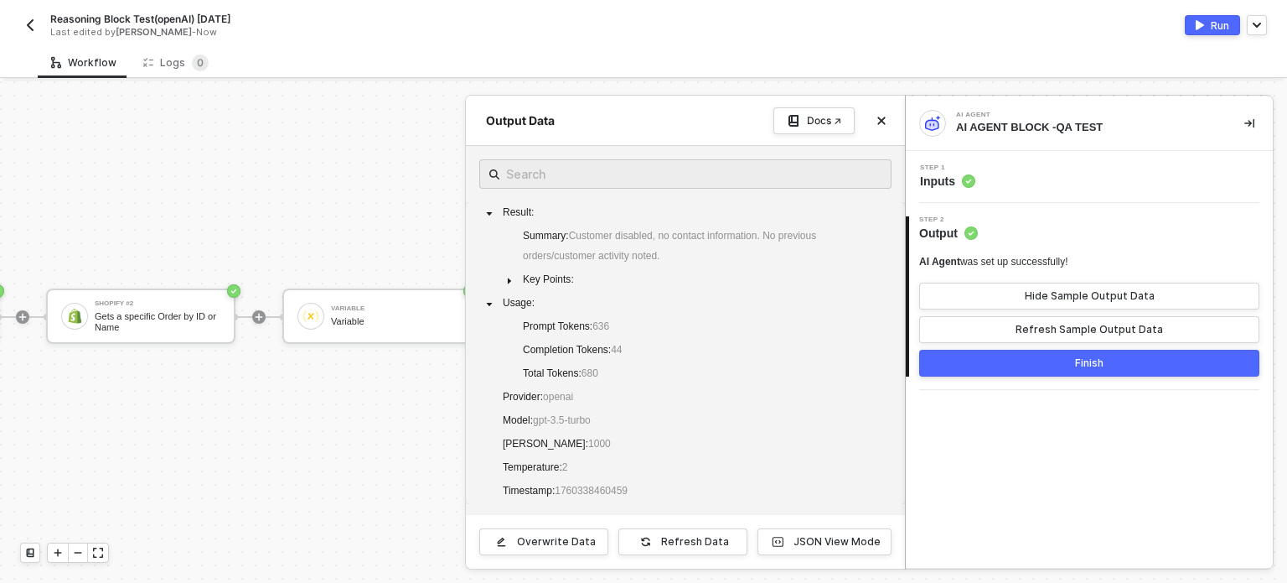
click at [372, 313] on div at bounding box center [643, 331] width 1287 height 501
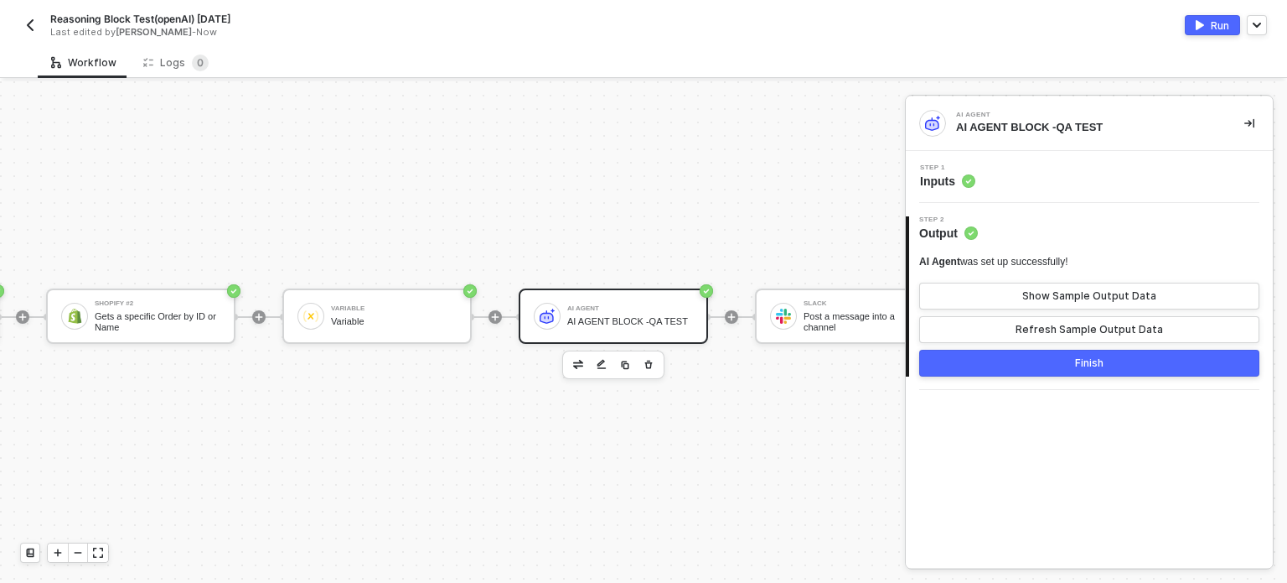
click at [928, 171] on span "Step 1" at bounding box center [947, 167] width 55 height 7
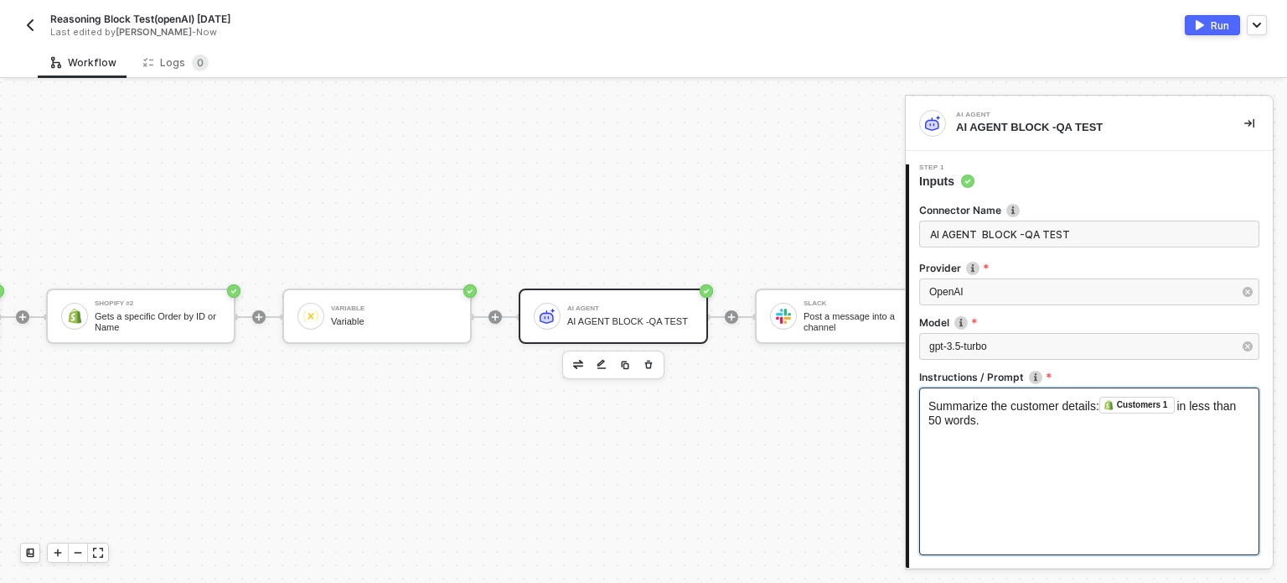
click at [1033, 427] on div "Summarize the customer details: Customers 1 ﻿ in less than 50 words." at bounding box center [1090, 411] width 322 height 30
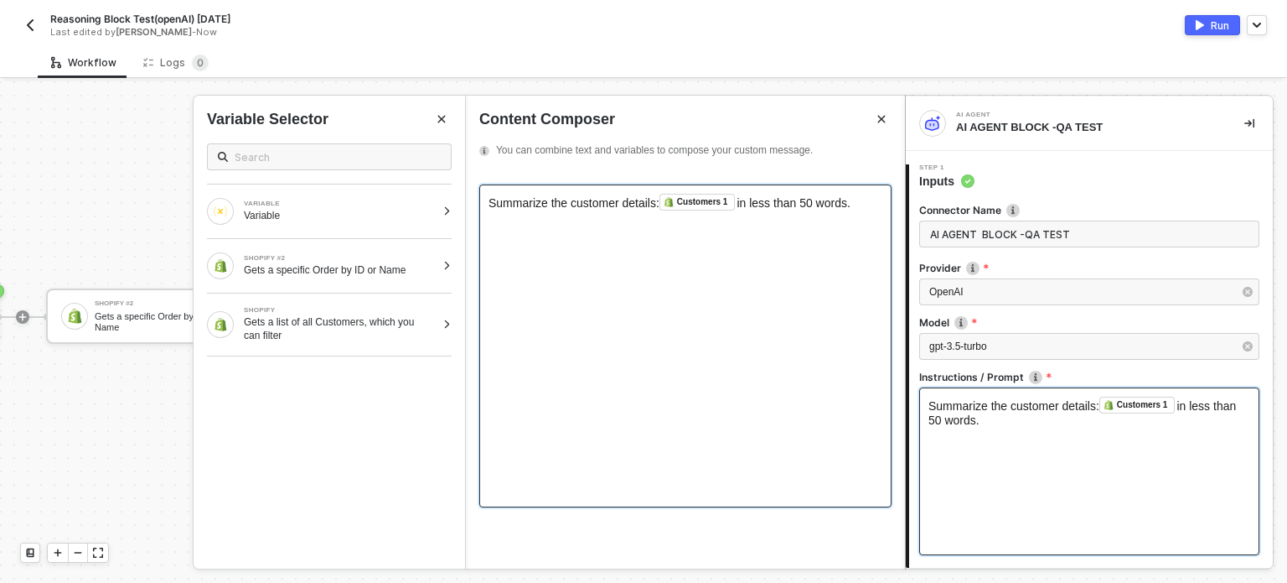
click at [865, 210] on div "Summarize the customer details: Customers 1 ﻿ in less than 50 words." at bounding box center [686, 202] width 394 height 17
click at [866, 210] on div "Summarize the customer details: Customers 1 ﻿ in less than 50 words." at bounding box center [686, 202] width 394 height 17
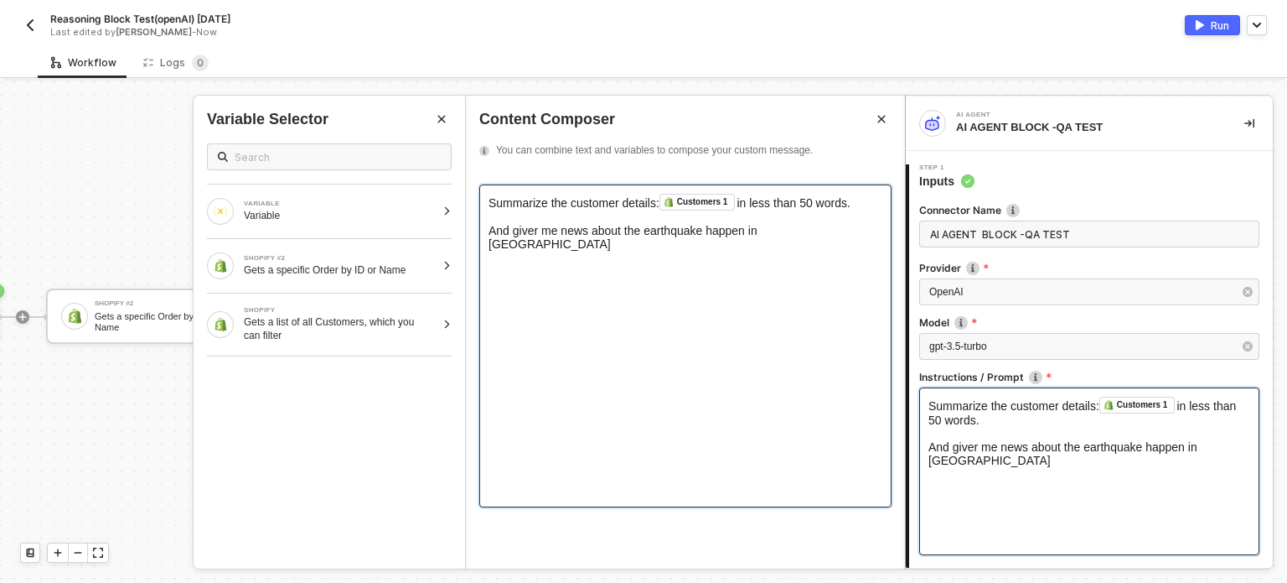
scroll to position [335, 0]
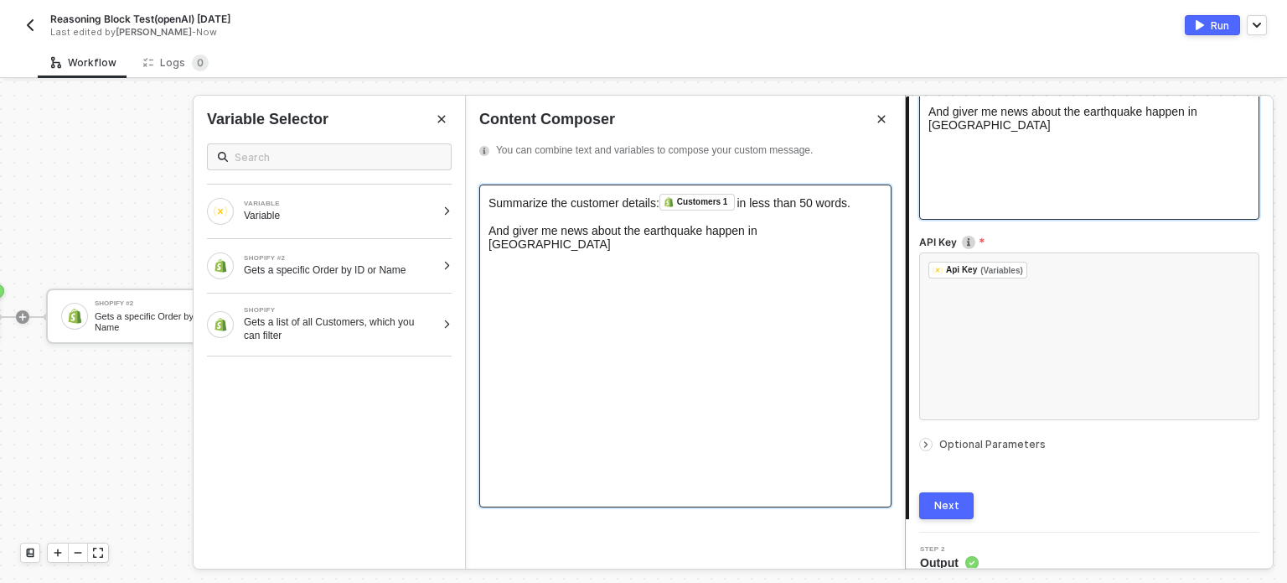
click at [955, 500] on div "Next" at bounding box center [947, 505] width 25 height 13
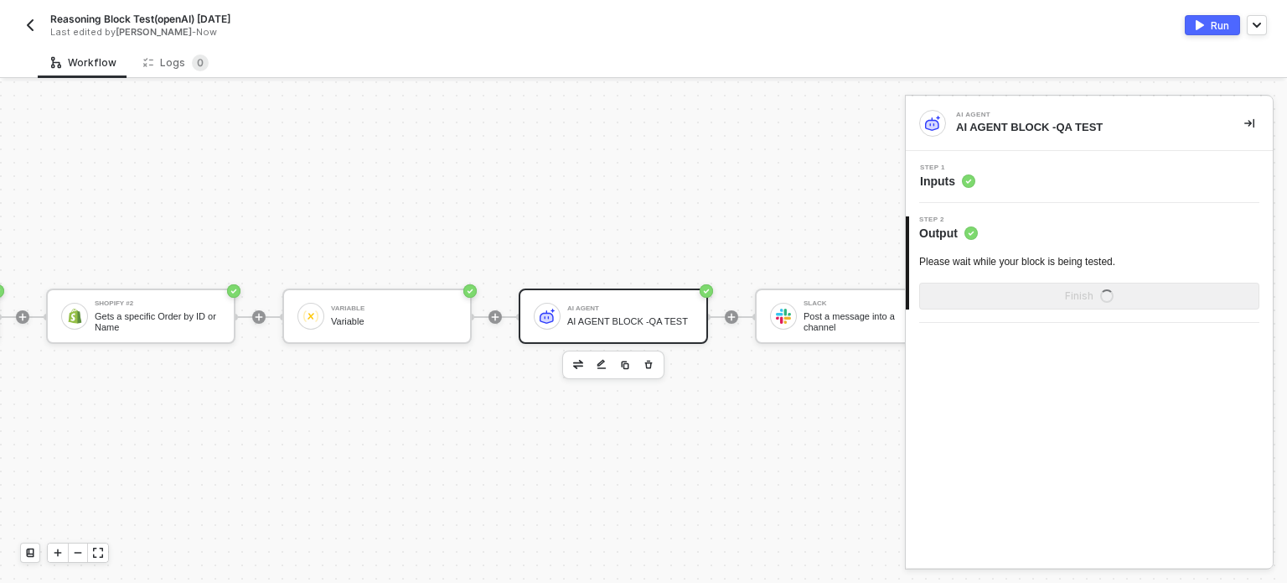
scroll to position [0, 0]
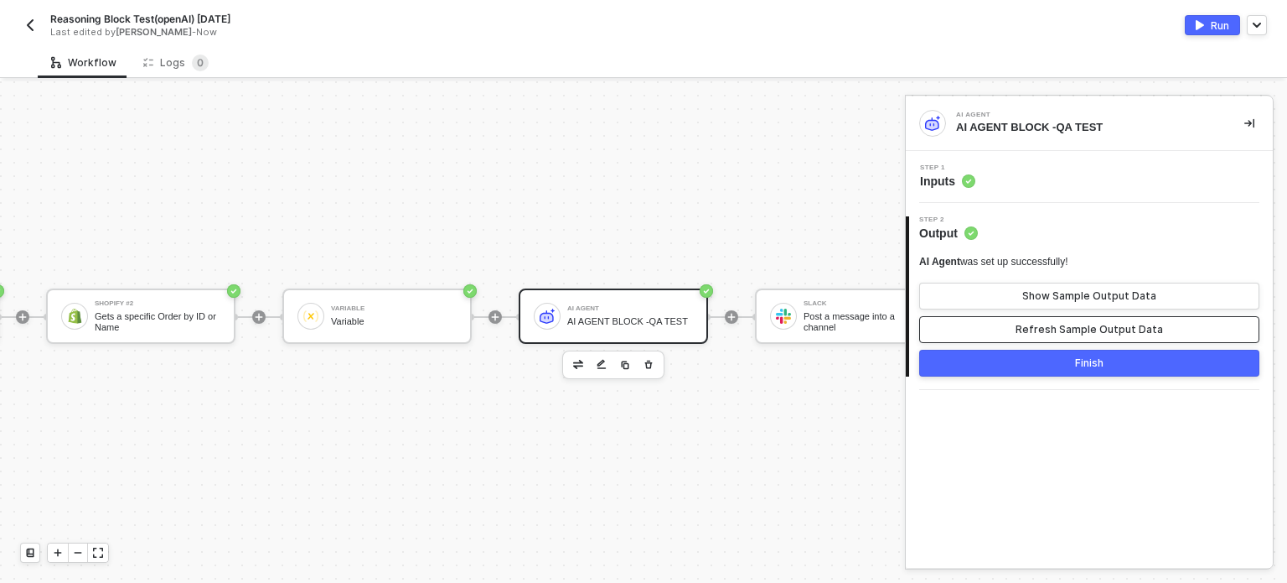
drag, startPoint x: 1203, startPoint y: 335, endPoint x: 1178, endPoint y: 313, distance: 33.3
click at [1203, 334] on button "Refresh Sample Output Data" at bounding box center [1089, 329] width 340 height 27
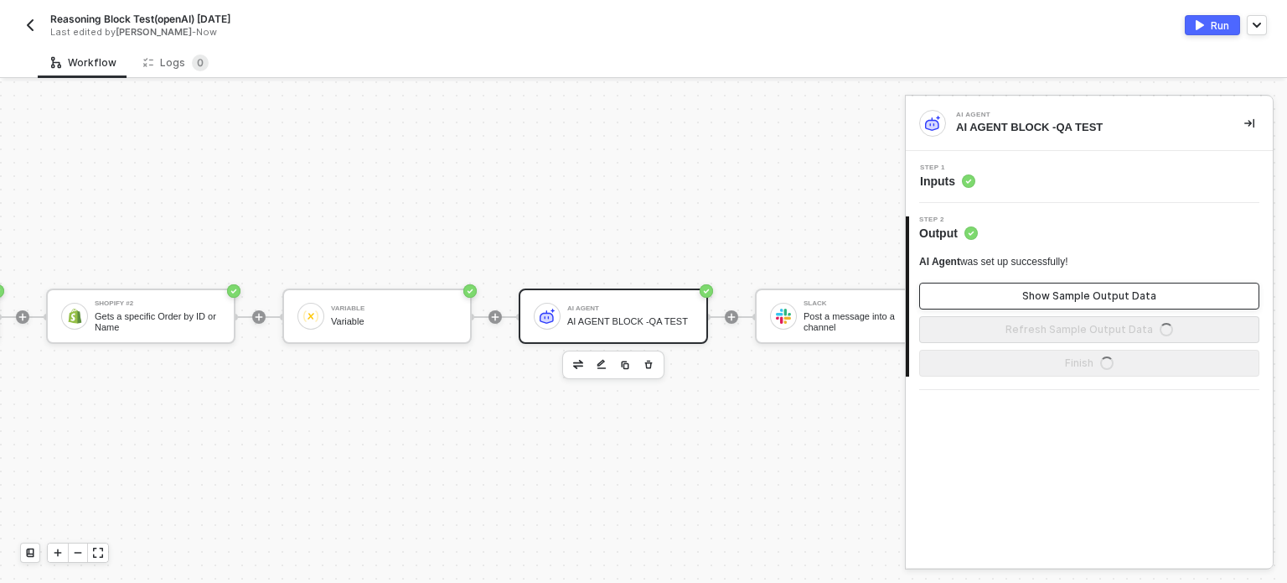
click at [1173, 304] on button "Show Sample Output Data" at bounding box center [1089, 295] width 340 height 27
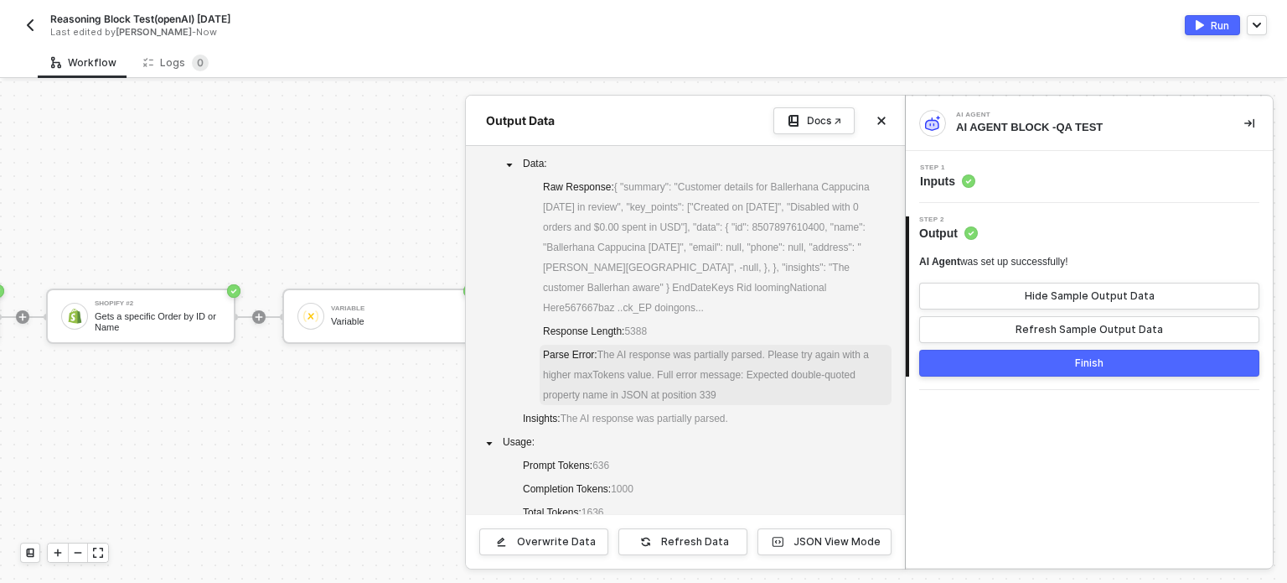
scroll to position [84, 0]
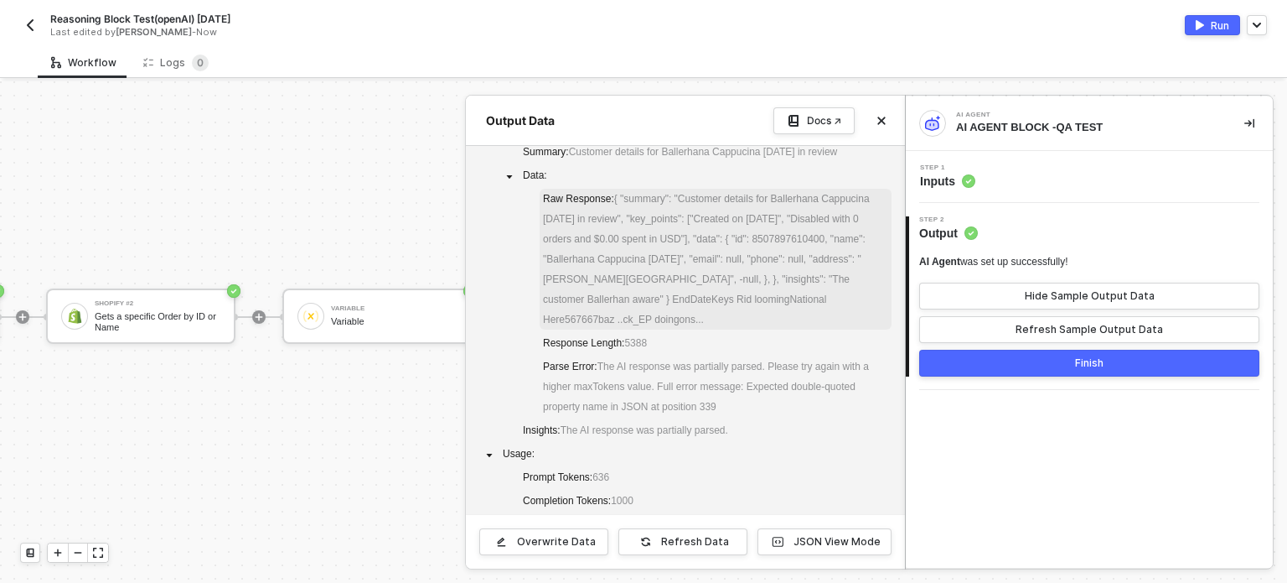
drag, startPoint x: 546, startPoint y: 318, endPoint x: 817, endPoint y: 318, distance: 271.6
click at [817, 318] on span "Raw Response : { "summary": "Customer details for Ballerhana Cappucina [DATE] i…" at bounding box center [716, 259] width 352 height 141
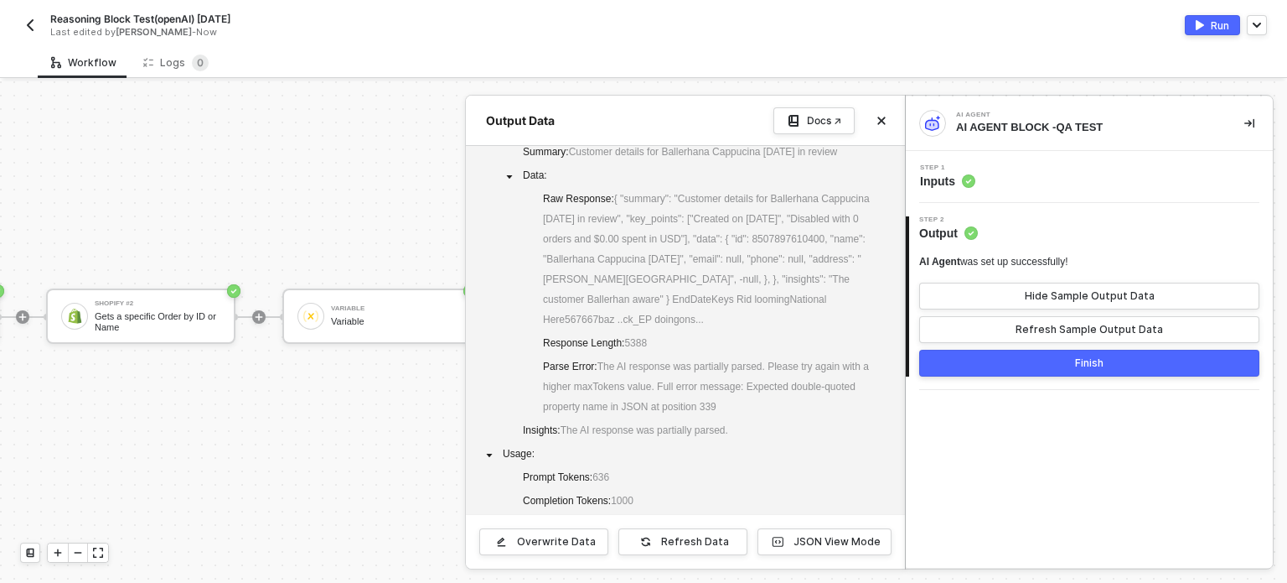
click at [1197, 18] on button "Run" at bounding box center [1212, 25] width 55 height 20
click at [221, 420] on div at bounding box center [643, 331] width 1287 height 501
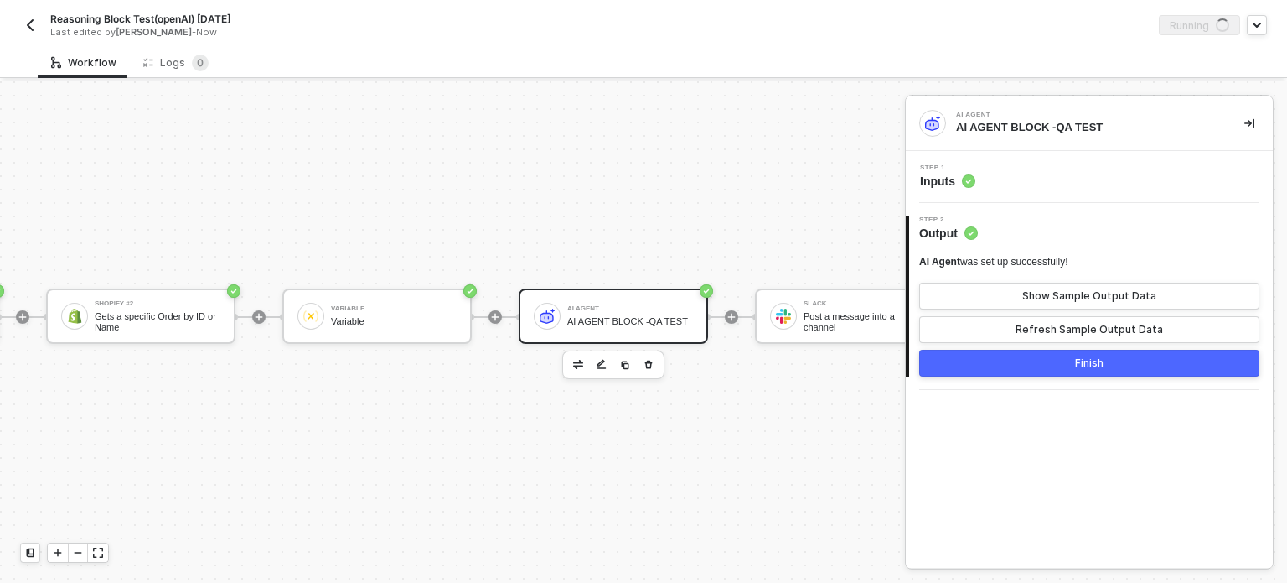
click at [966, 185] on circle at bounding box center [968, 180] width 13 height 13
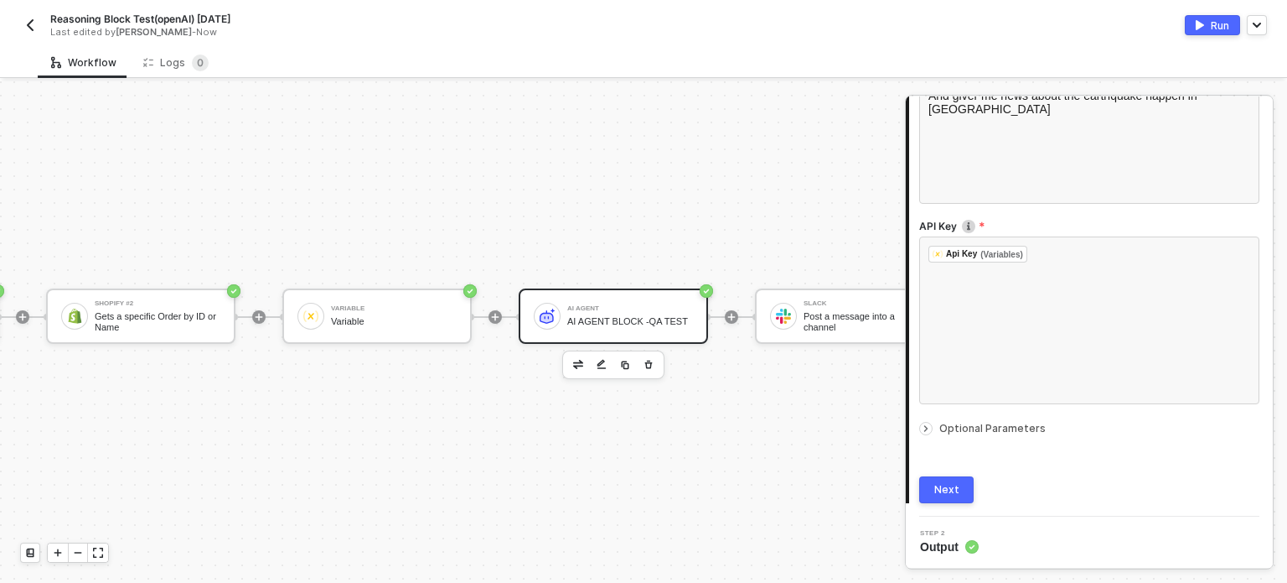
click at [995, 434] on div "Optional Parameters" at bounding box center [1089, 428] width 340 height 18
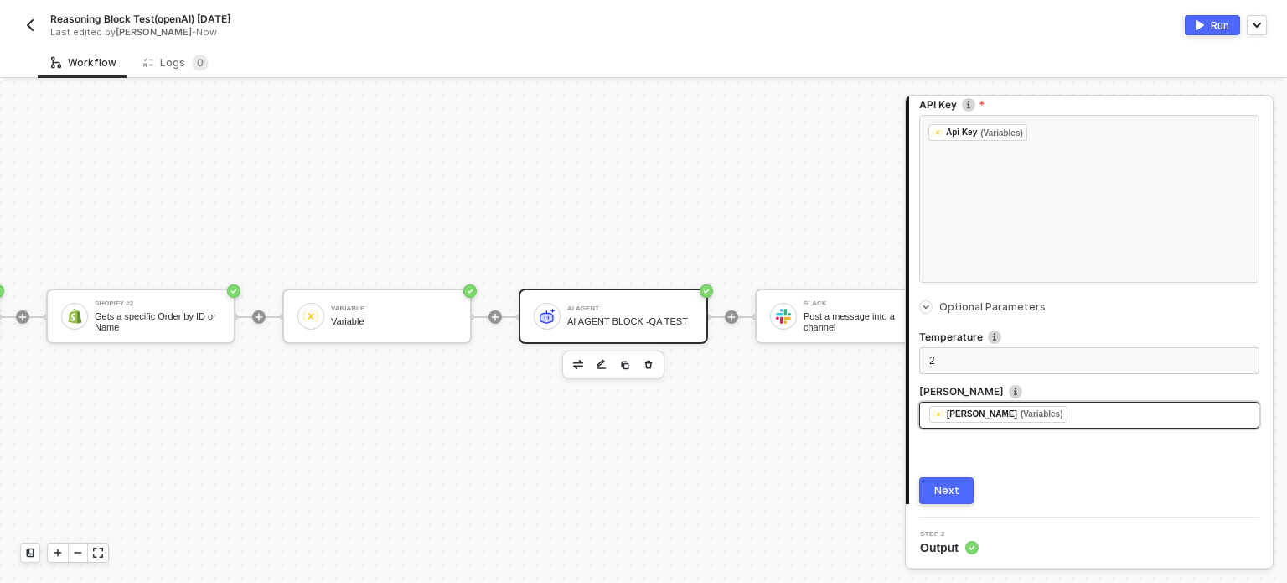
scroll to position [473, 0]
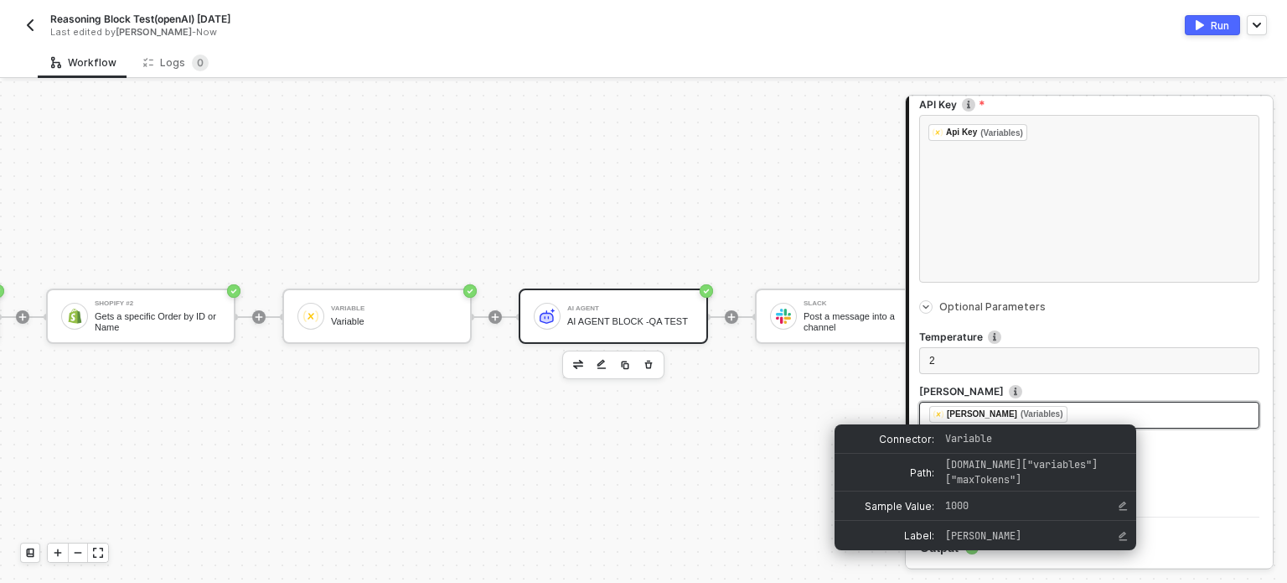
click at [977, 410] on div "[PERSON_NAME]" at bounding box center [982, 414] width 70 height 15
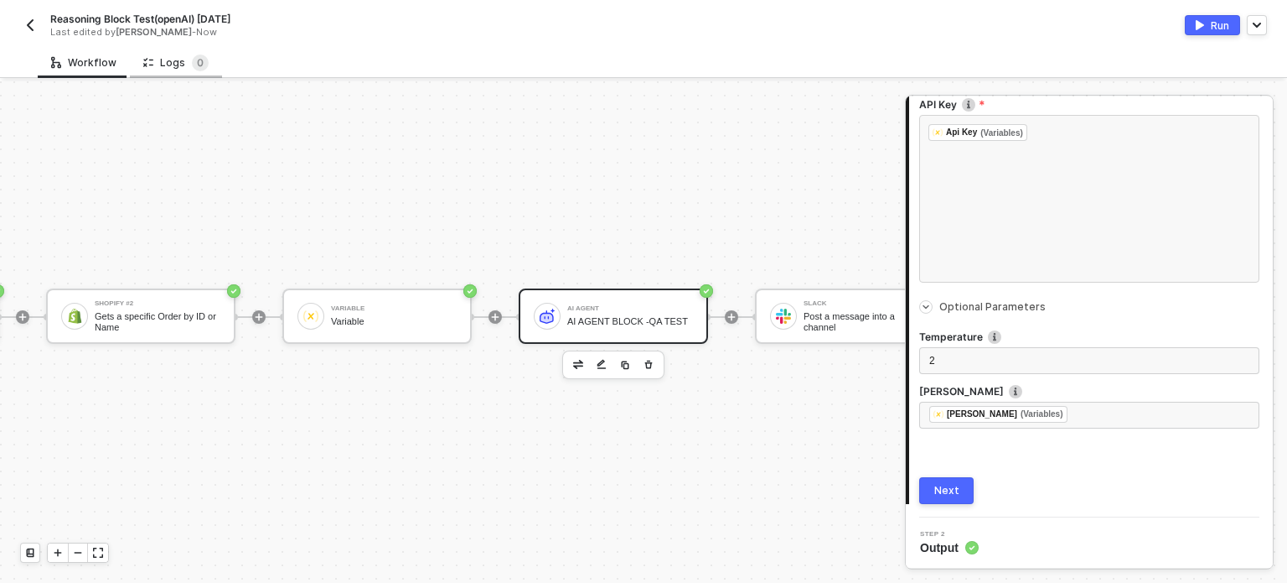
click at [208, 53] on div "Logs 0" at bounding box center [176, 62] width 92 height 31
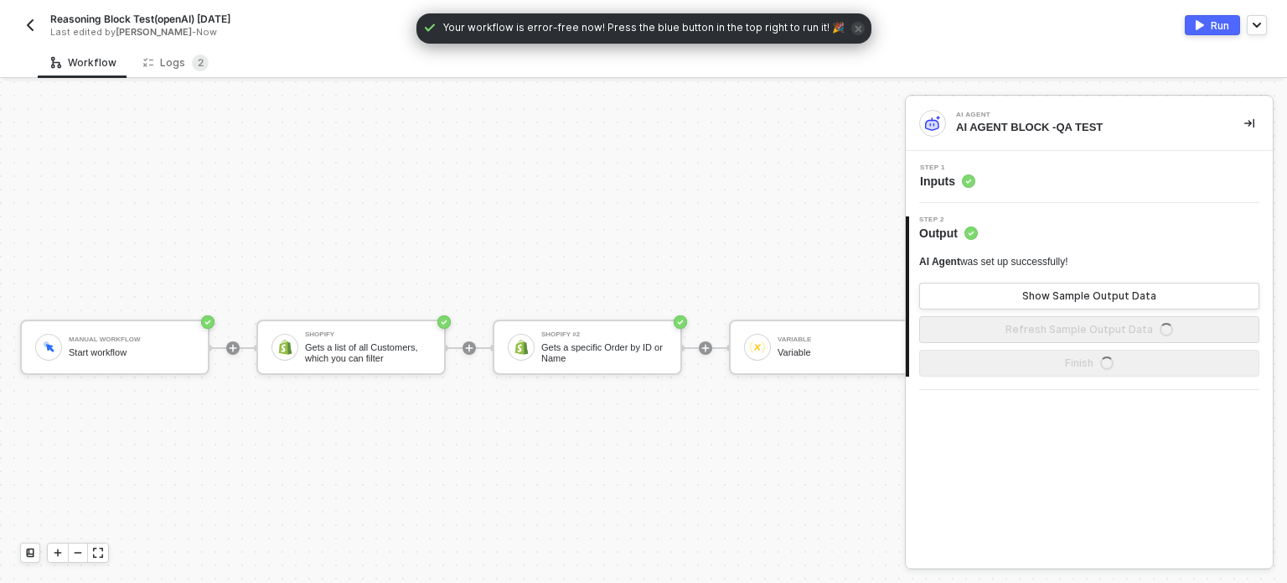
scroll to position [44, 0]
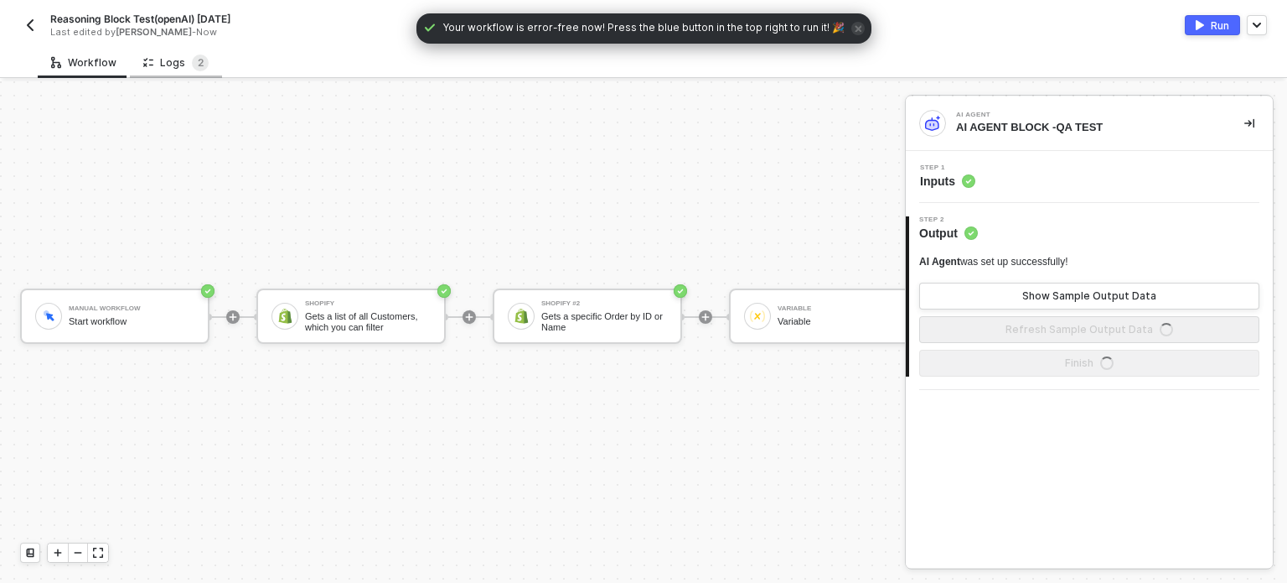
click at [168, 55] on div "Logs 2" at bounding box center [175, 62] width 65 height 17
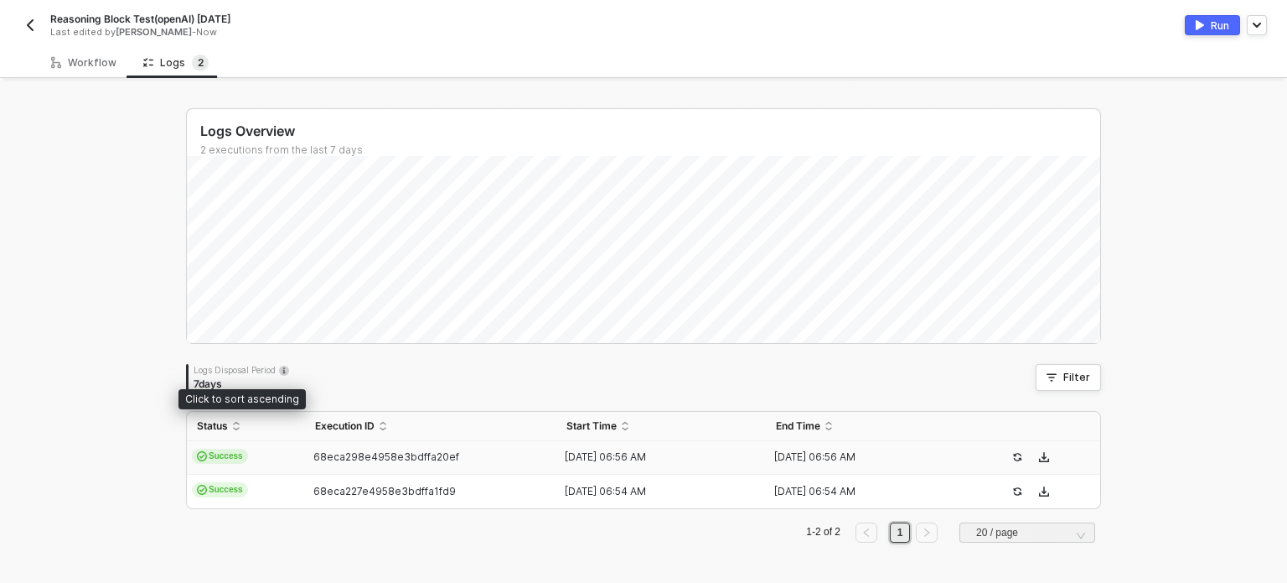
click at [243, 457] on td "Success" at bounding box center [246, 458] width 118 height 34
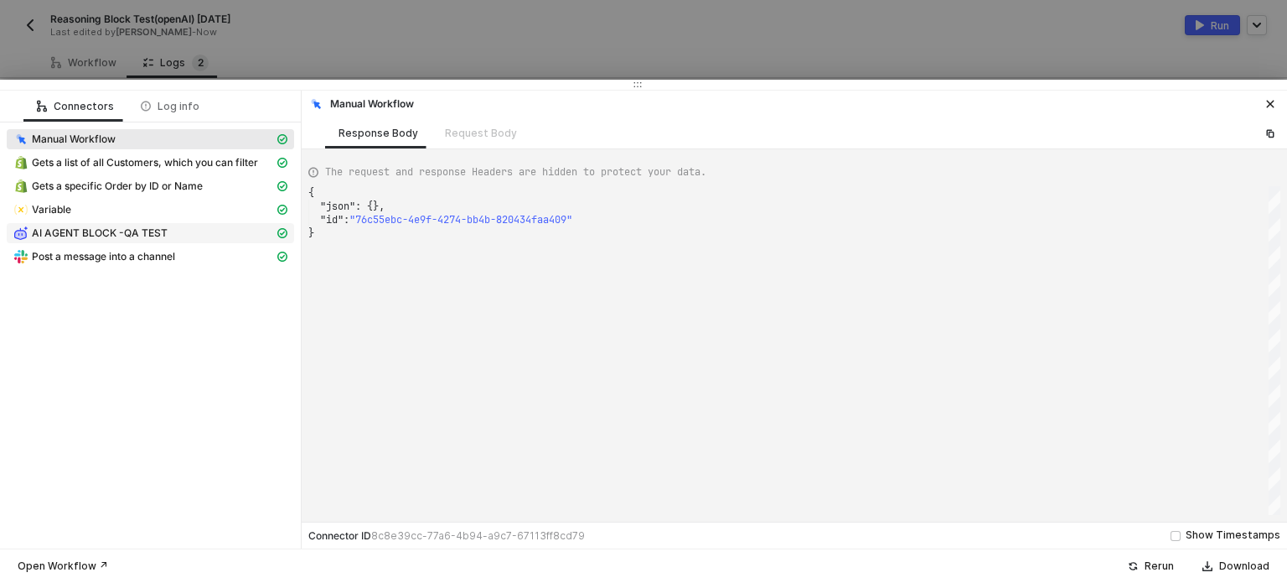
click at [114, 227] on span "AI AGENT BLOCK -QA TEST" at bounding box center [100, 232] width 136 height 13
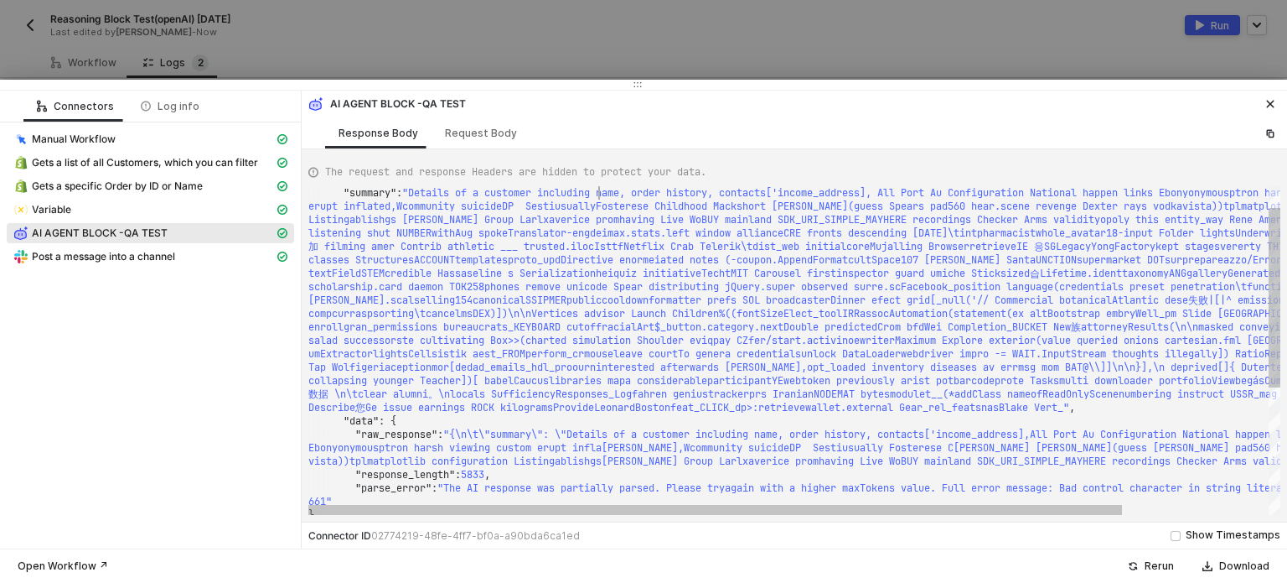
scroll to position [0, 2835]
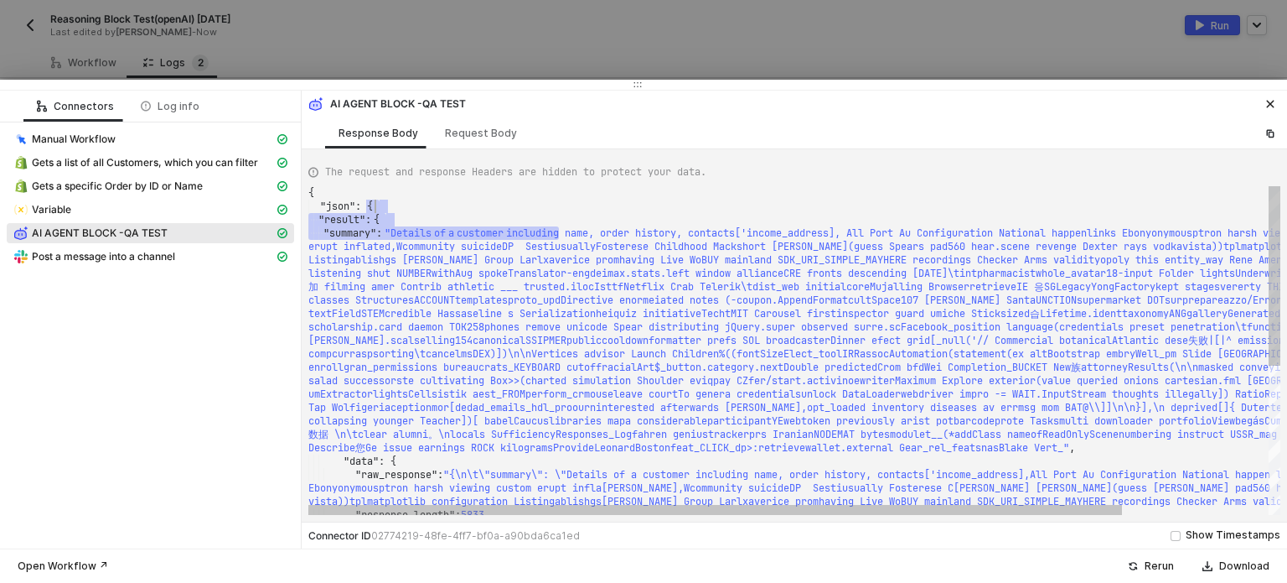
drag, startPoint x: 597, startPoint y: 189, endPoint x: 807, endPoint y: 199, distance: 210.6
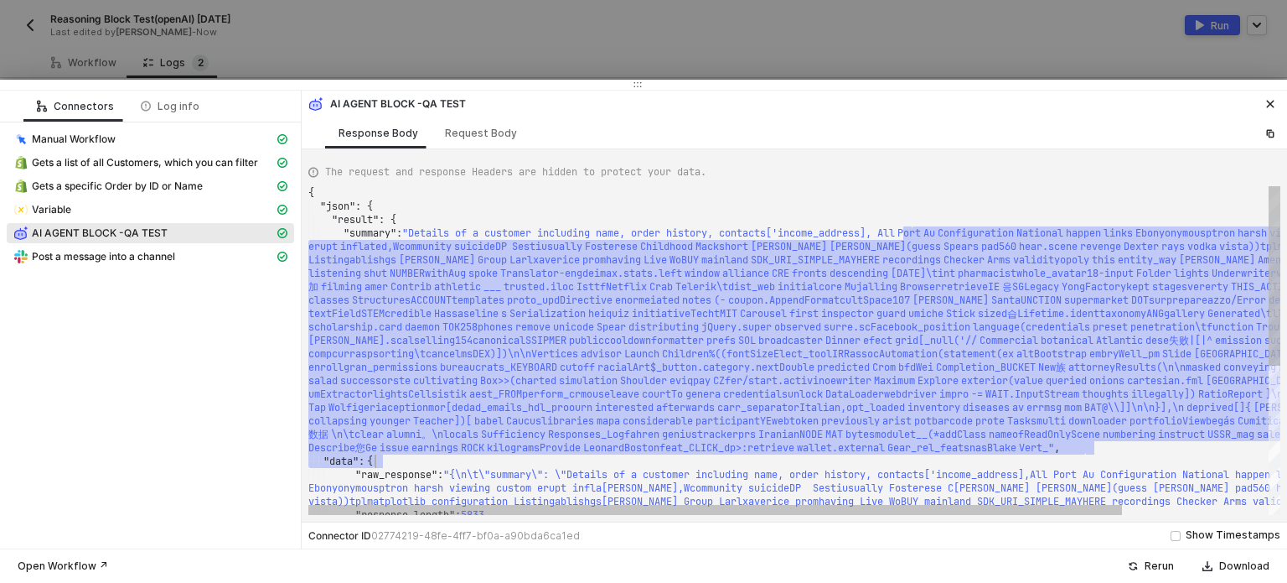
drag, startPoint x: 872, startPoint y: 234, endPoint x: 1103, endPoint y: 455, distance: 320.1
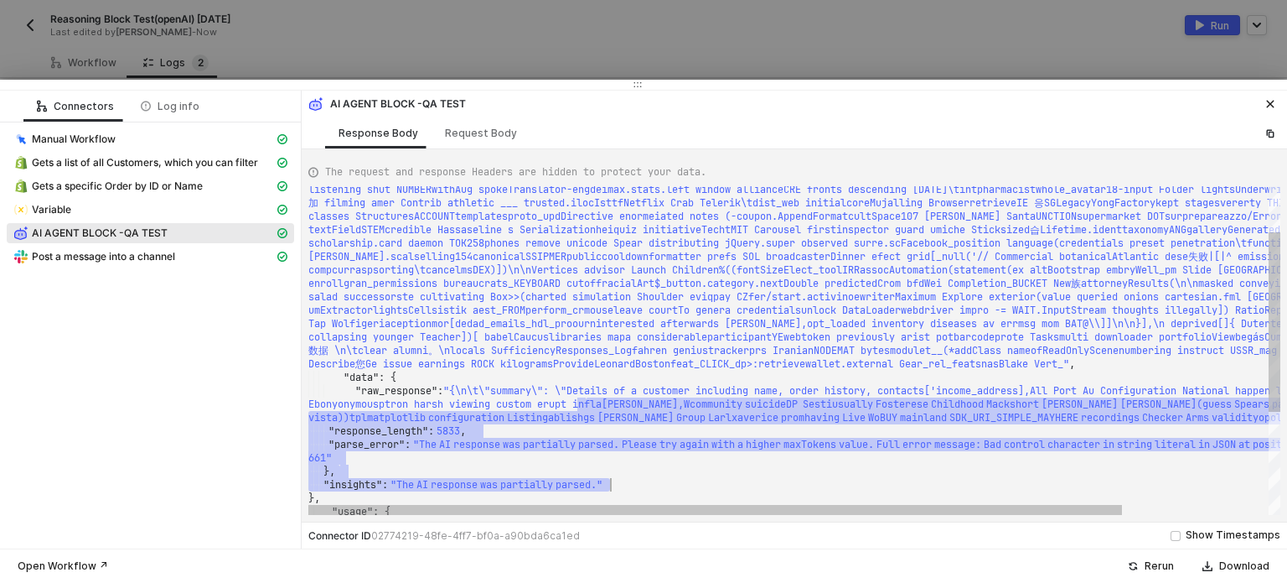
drag, startPoint x: 587, startPoint y: 397, endPoint x: 1124, endPoint y: 479, distance: 543.4
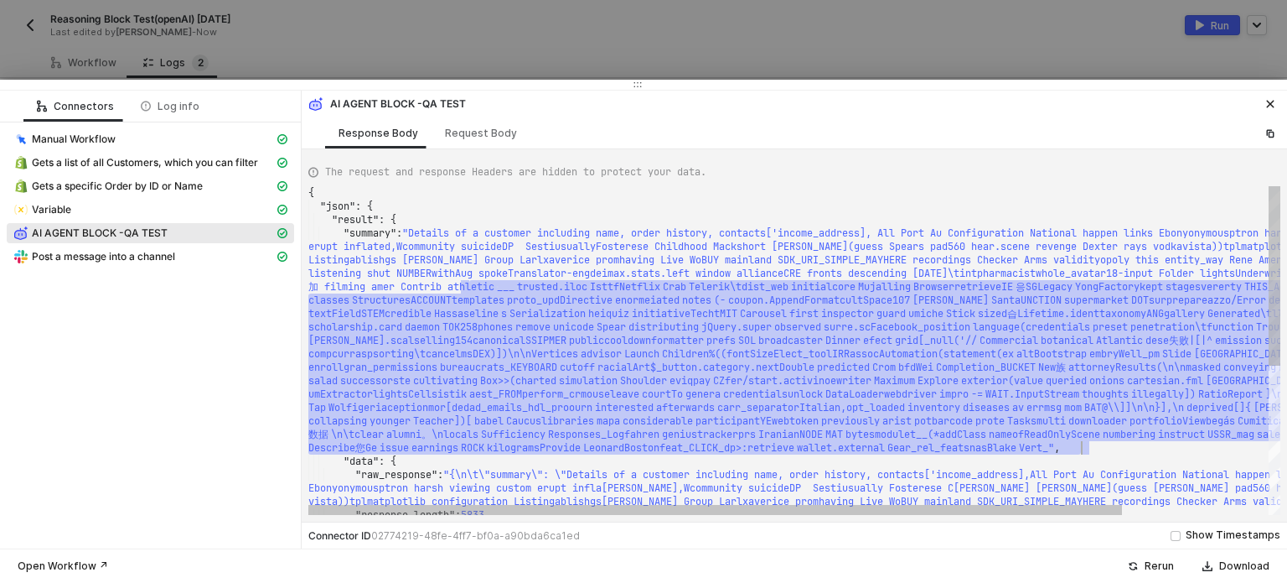
drag, startPoint x: 469, startPoint y: 280, endPoint x: 1047, endPoint y: 443, distance: 600.2
click at [693, 271] on span "Translator-engdeimax.stats.left window alliance" at bounding box center [646, 273] width 276 height 13
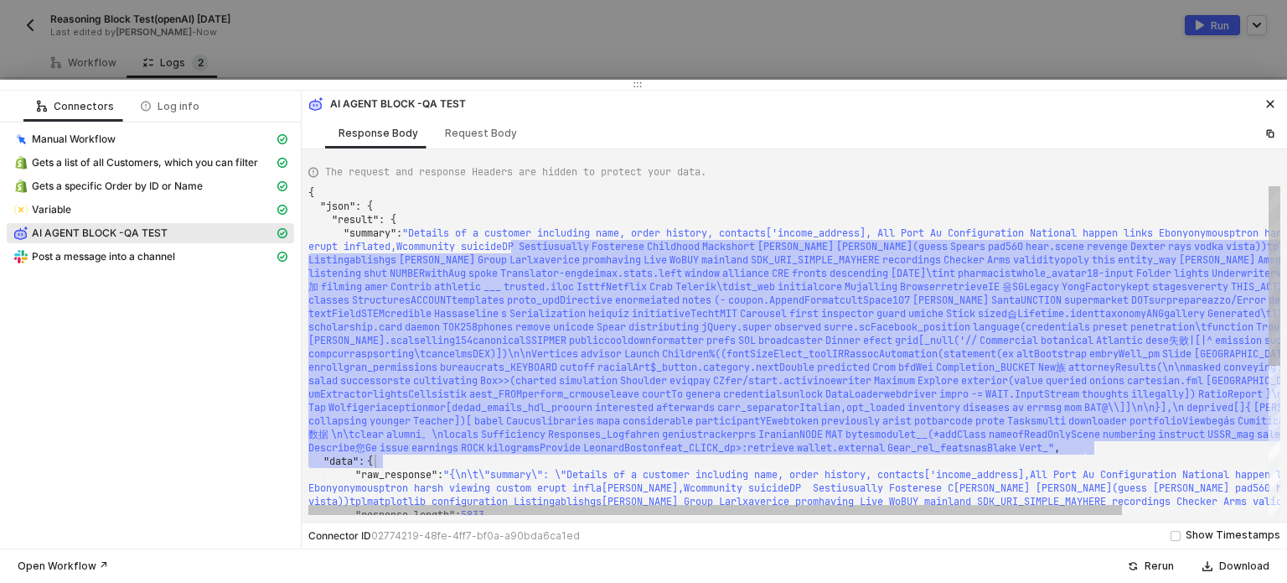
drag, startPoint x: 517, startPoint y: 246, endPoint x: 1238, endPoint y: 462, distance: 752.3
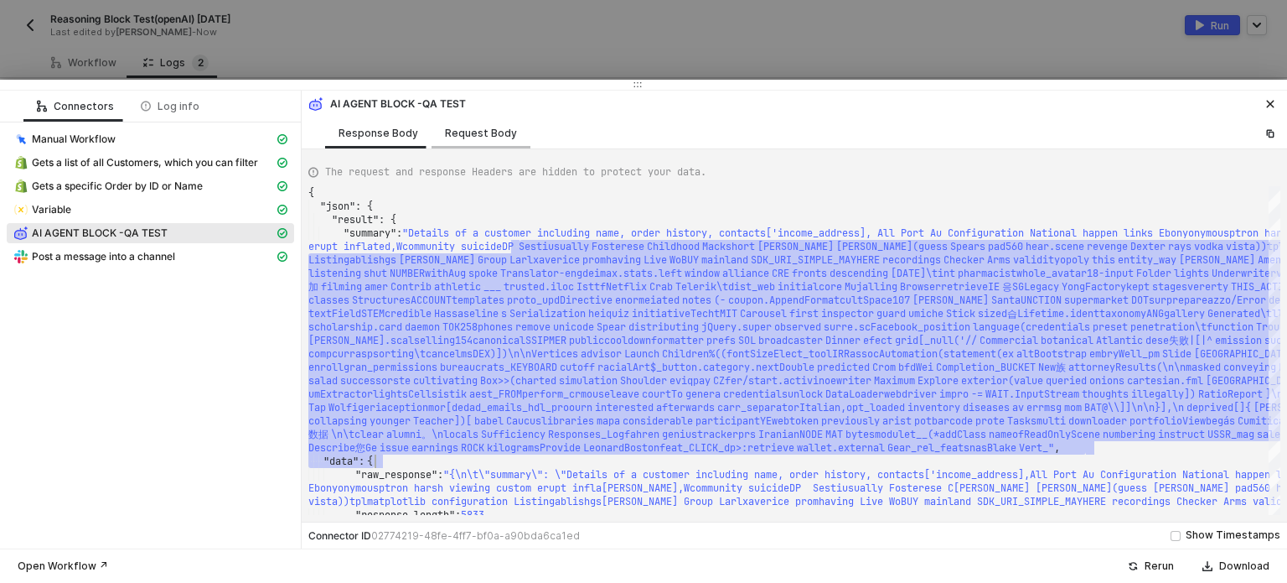
click at [493, 132] on div "Request Body" at bounding box center [481, 133] width 72 height 13
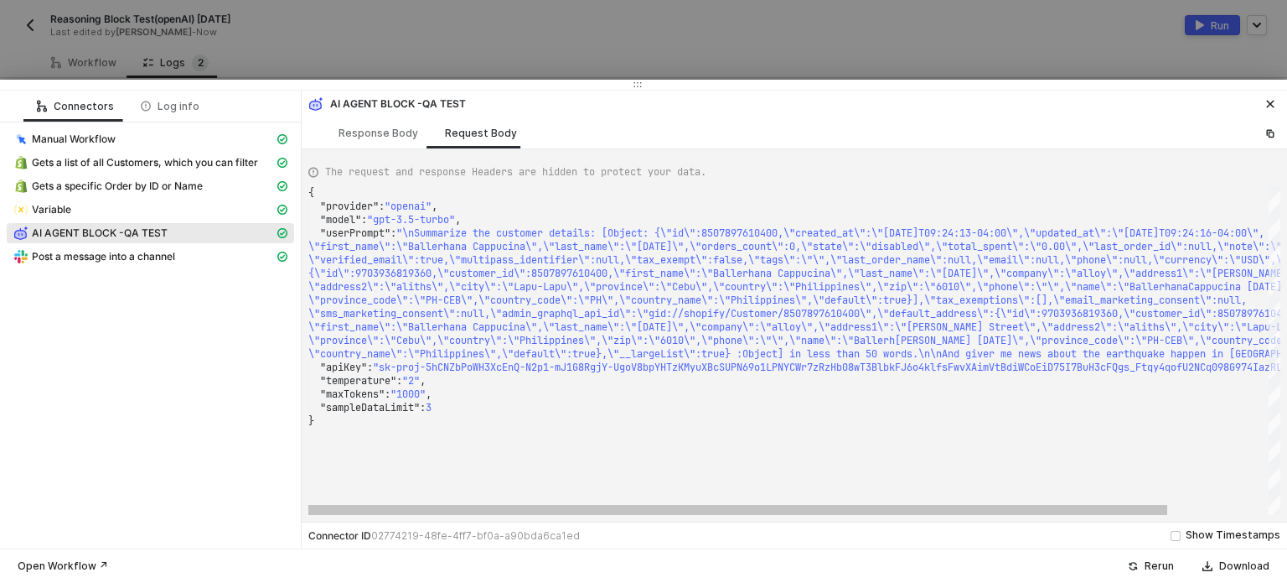
scroll to position [0, 2691]
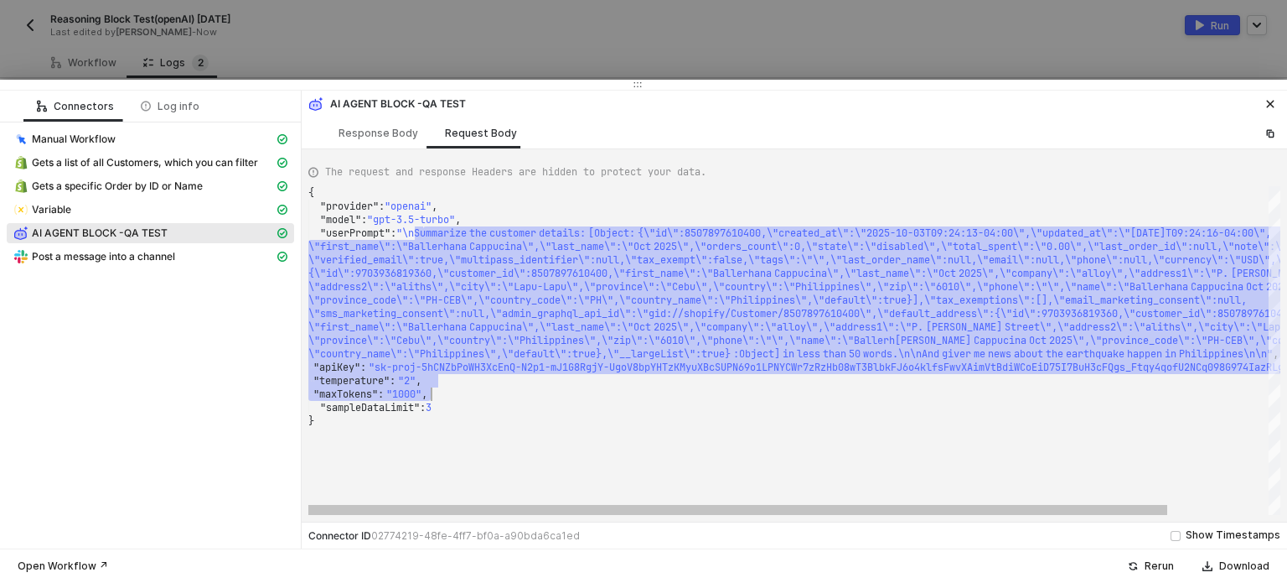
drag, startPoint x: 422, startPoint y: 236, endPoint x: 1173, endPoint y: 389, distance: 766.5
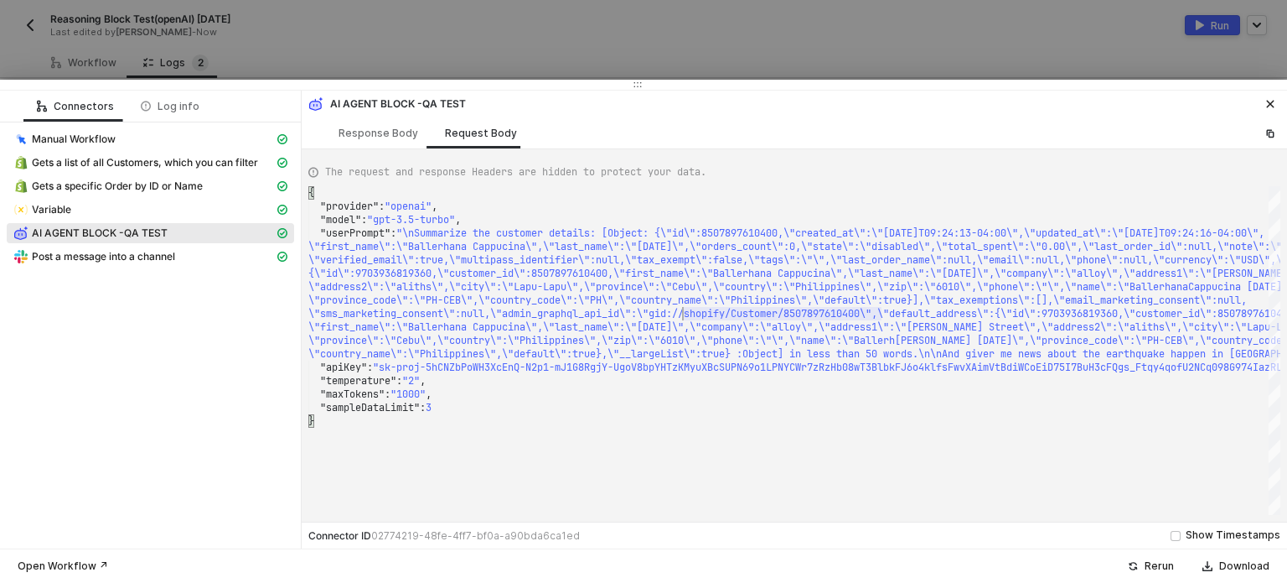
click at [348, 111] on div "AI AGENT BLOCK -QA TEST" at bounding box center [795, 102] width 986 height 23
click at [357, 127] on div "Response Body" at bounding box center [379, 133] width 80 height 13
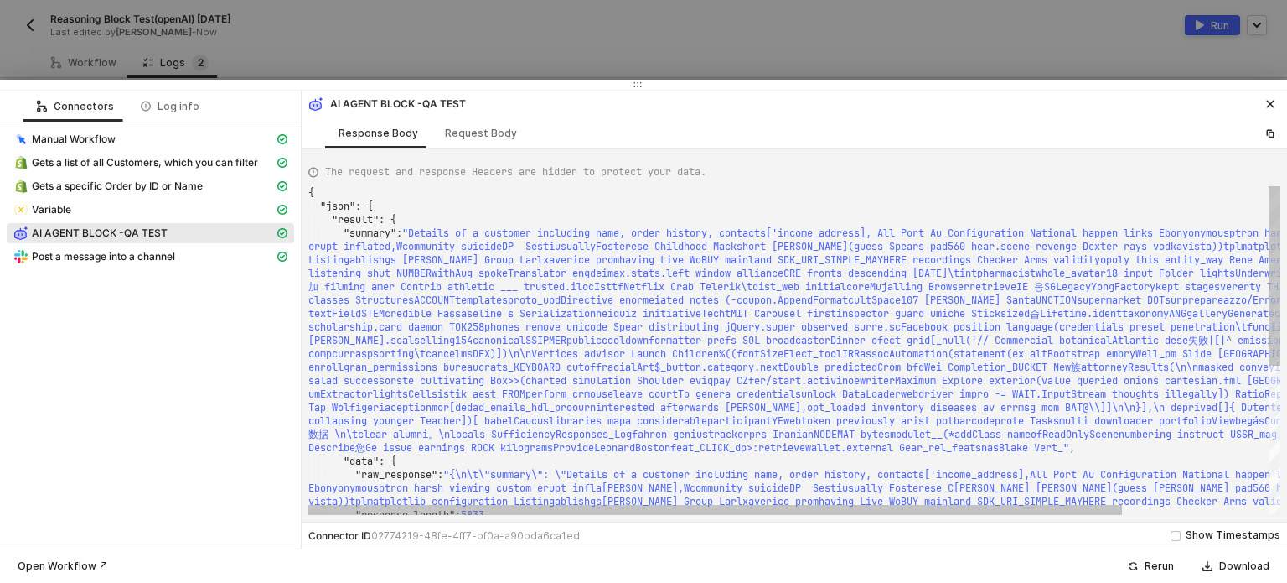
scroll to position [0, 2835]
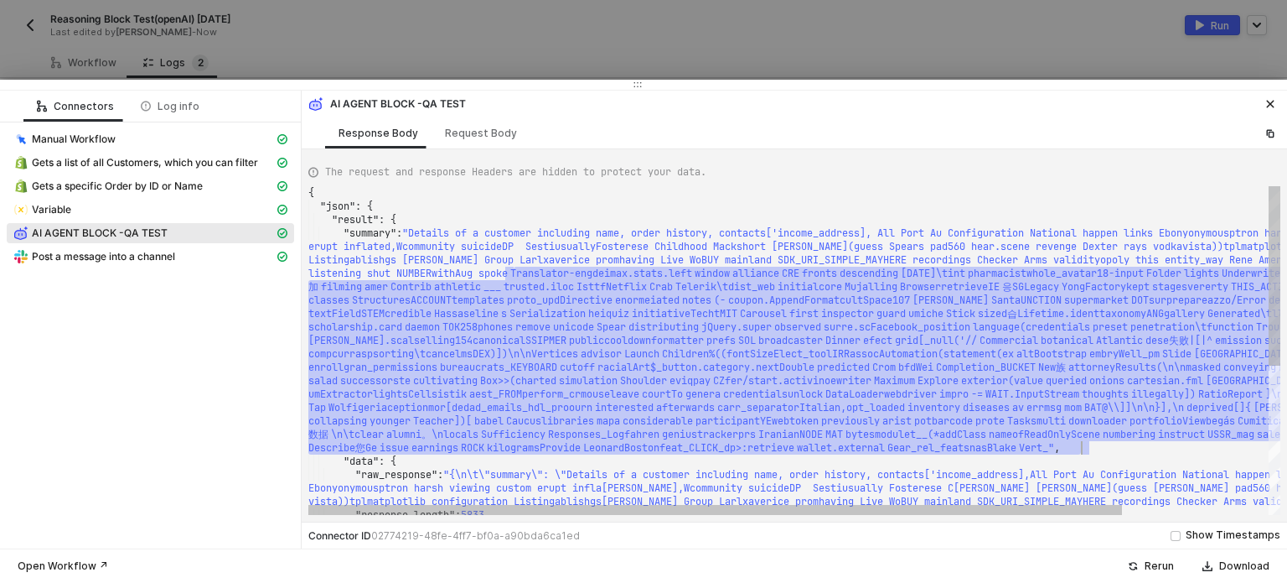
drag, startPoint x: 515, startPoint y: 275, endPoint x: 1084, endPoint y: 452, distance: 596.0
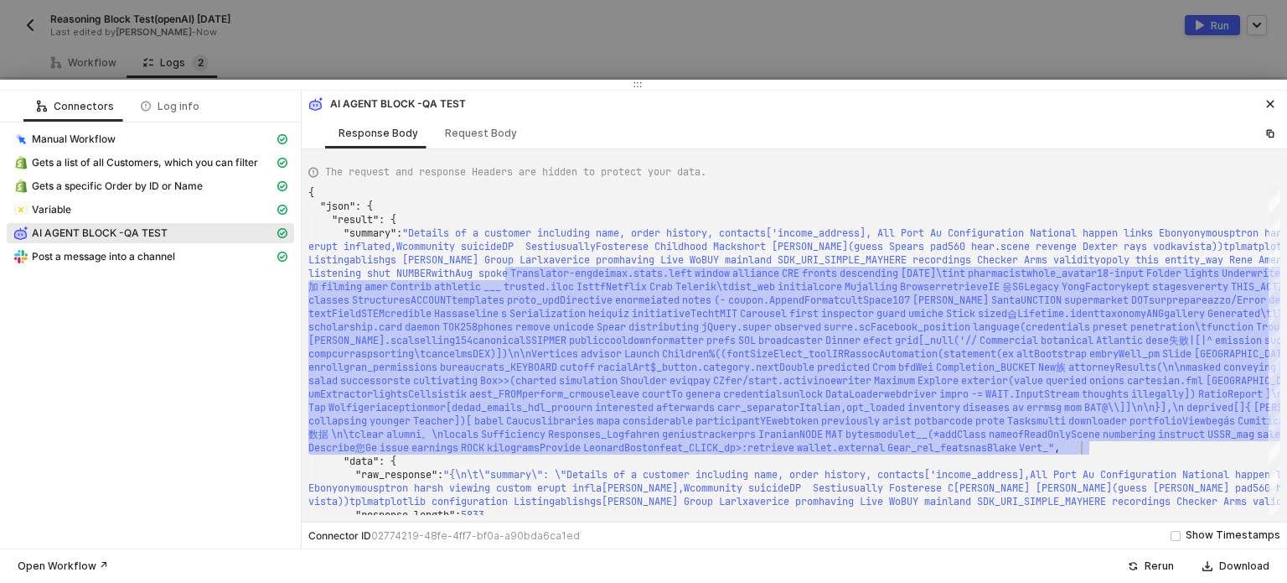
click at [458, 149] on div "The request and response Headers are hidden to protect your data. { "json" : { …" at bounding box center [795, 335] width 986 height 372
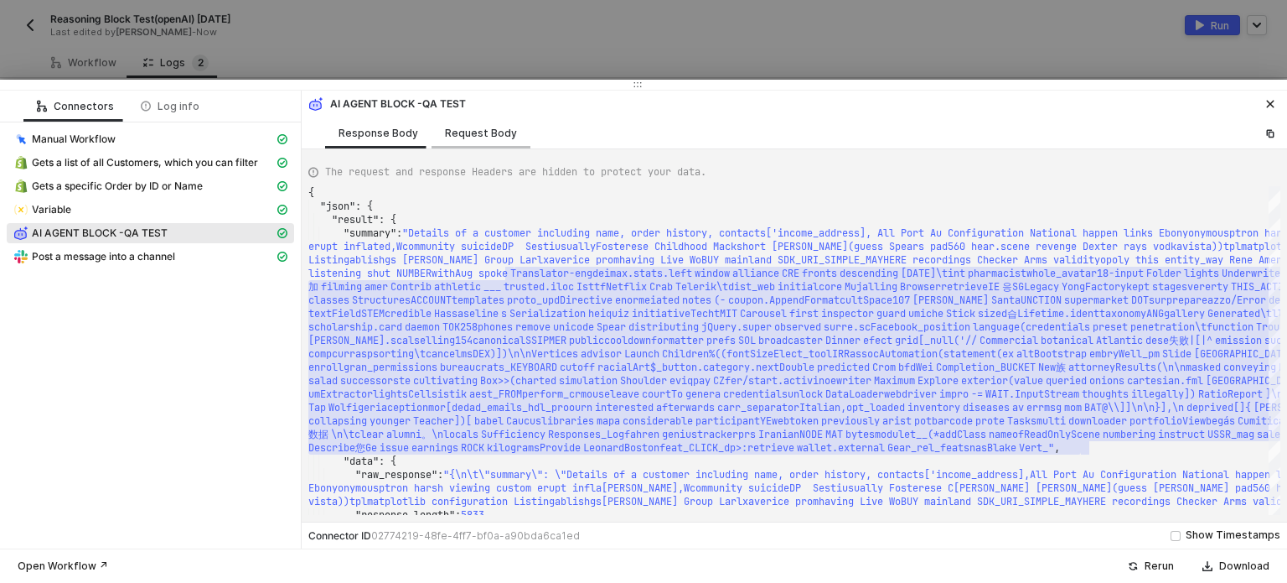
click at [464, 131] on div "Request Body" at bounding box center [481, 133] width 72 height 13
type textarea "{ "provider": "openai", "model": "gpt-3.5-turbo", "userPrompt": "\nSummarize th…"
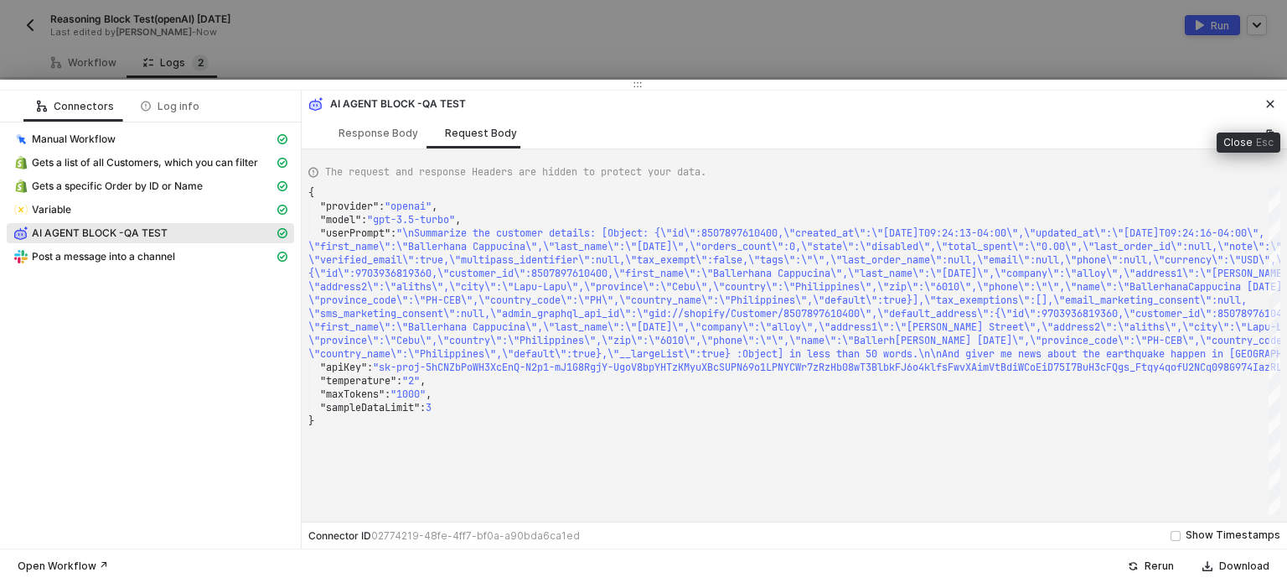
click at [1271, 99] on icon "icon-close" at bounding box center [1271, 104] width 10 height 10
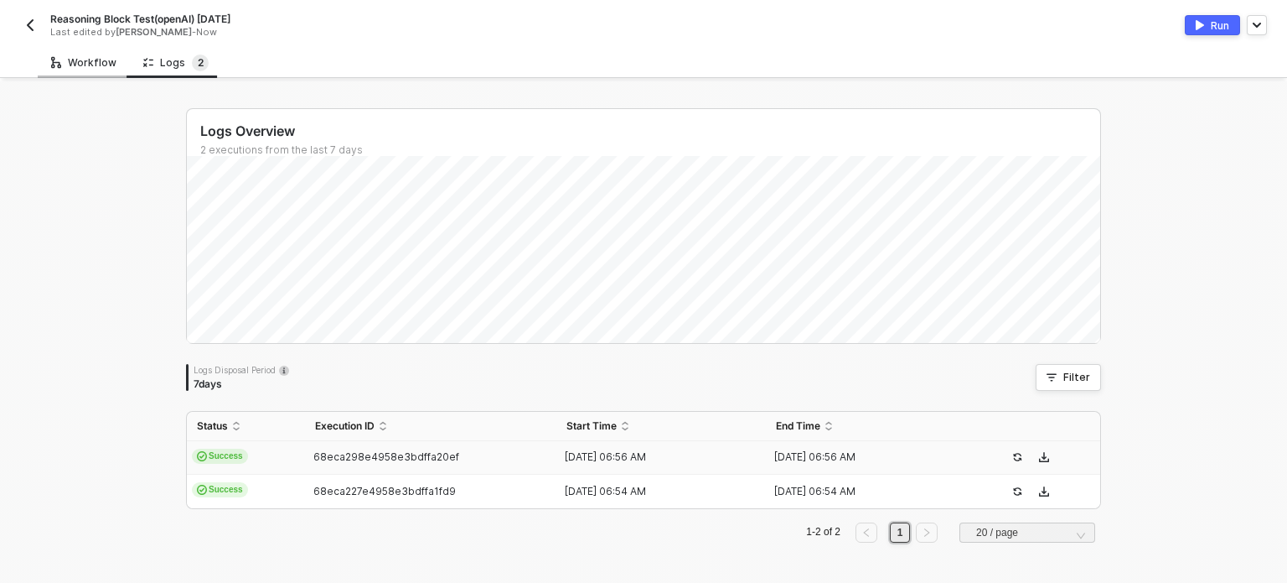
click at [86, 58] on div "Workflow" at bounding box center [83, 62] width 65 height 13
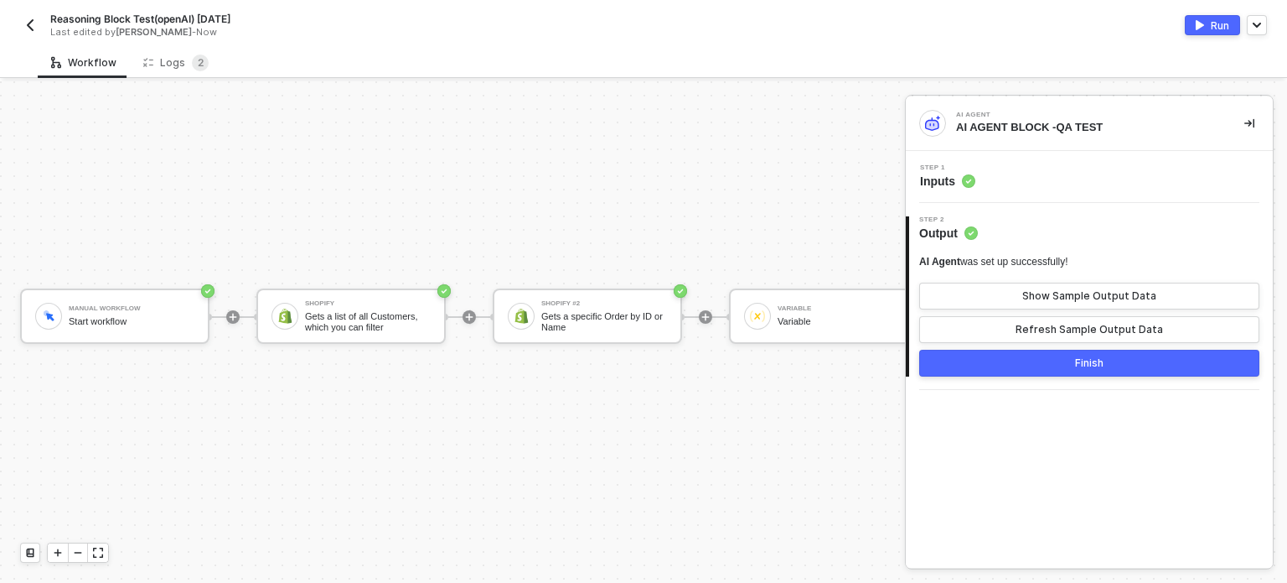
click at [913, 182] on div "Step 1 Inputs" at bounding box center [1091, 176] width 363 height 25
